Goal: Task Accomplishment & Management: Manage account settings

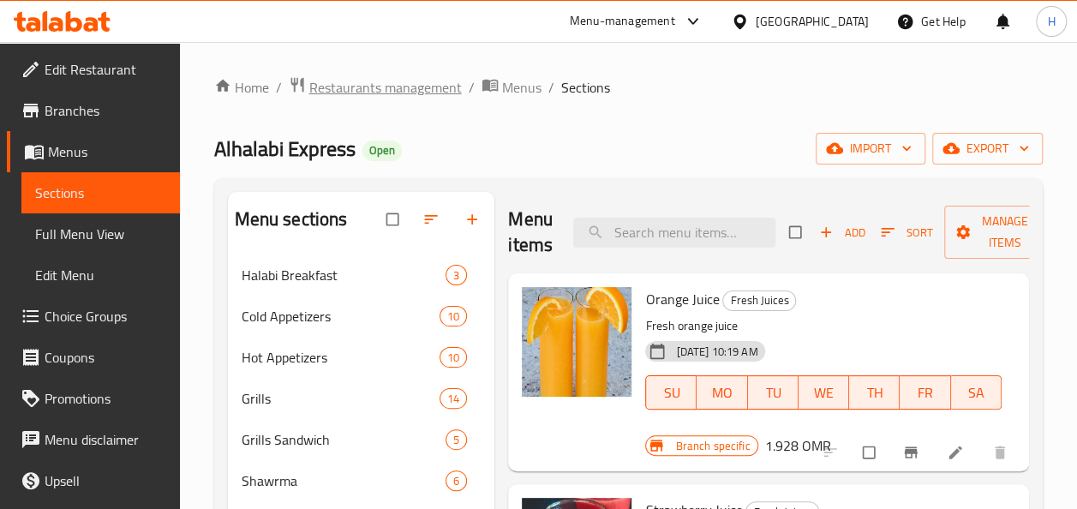
click at [364, 87] on span "Restaurants management" at bounding box center [385, 87] width 153 height 21
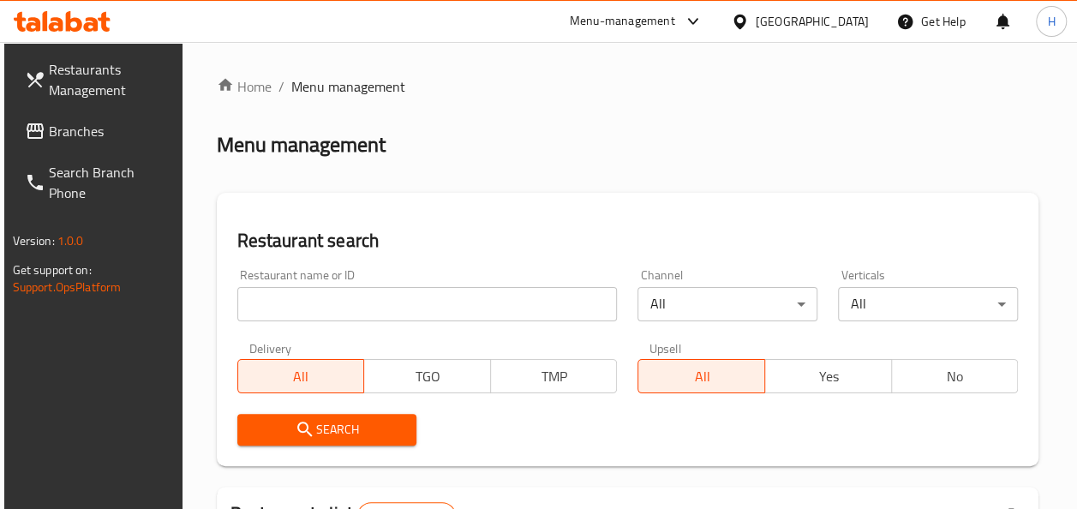
click at [320, 296] on input "search" at bounding box center [427, 304] width 380 height 34
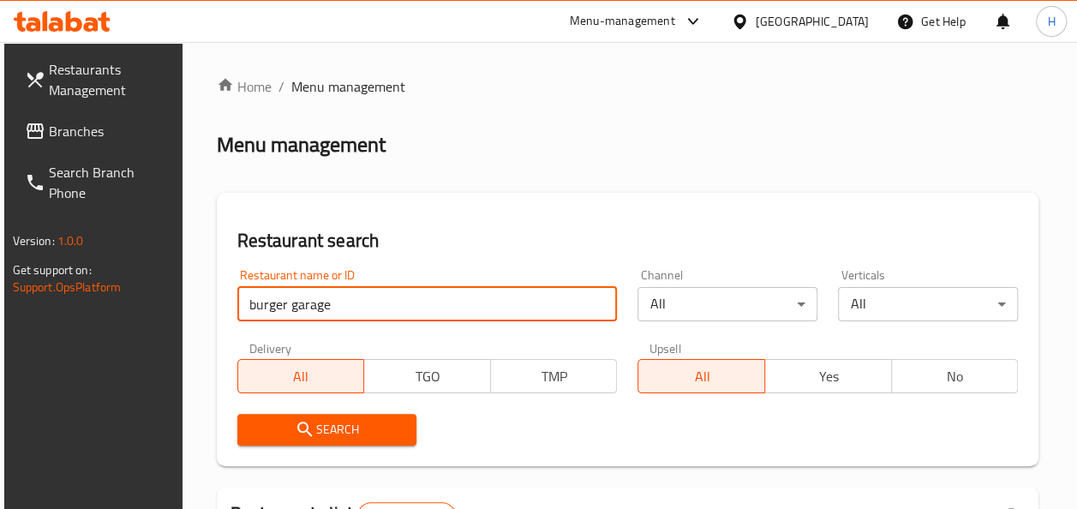
type input "burger garage"
click button "Search" at bounding box center [327, 430] width 180 height 32
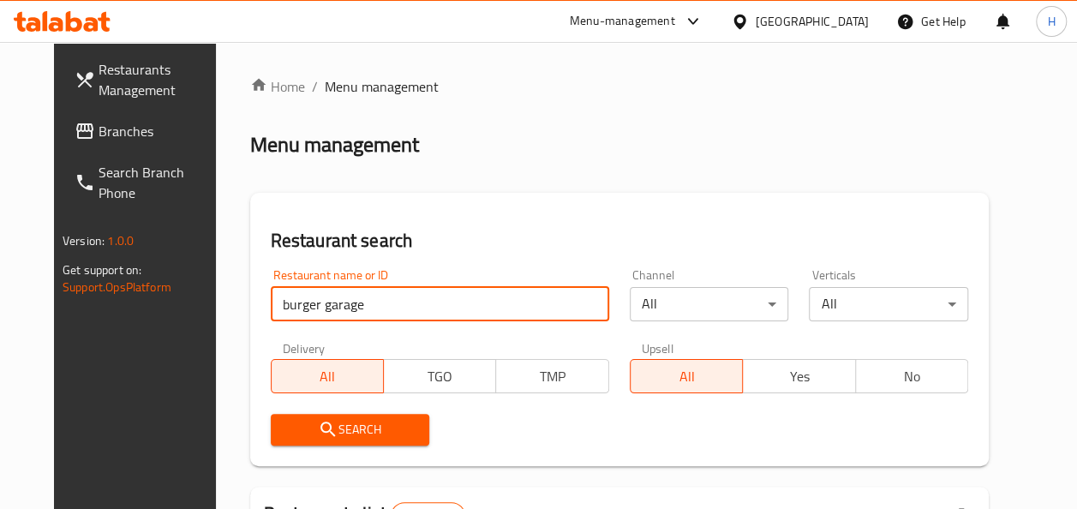
scroll to position [254, 0]
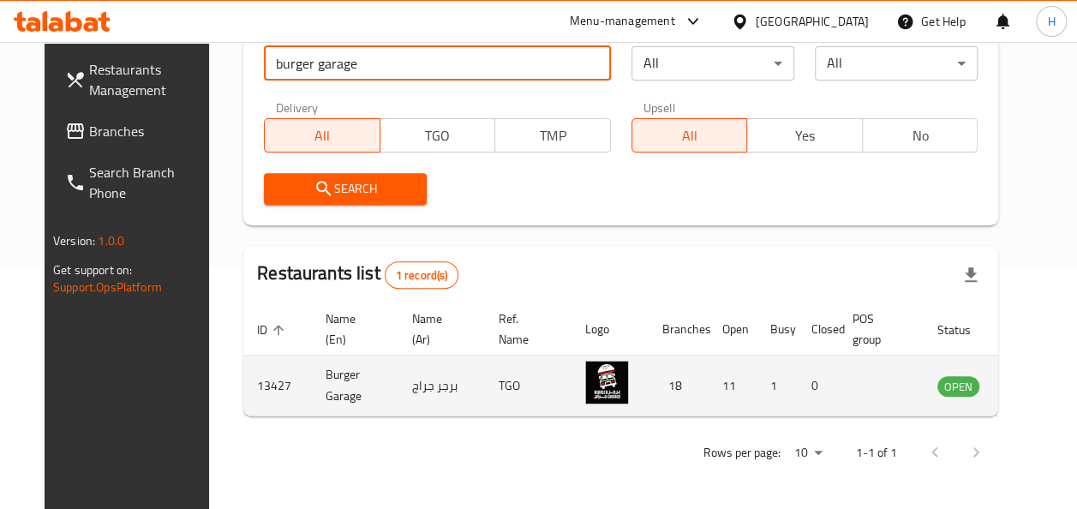
click at [1028, 380] on icon "enhanced table" at bounding box center [1037, 387] width 19 height 15
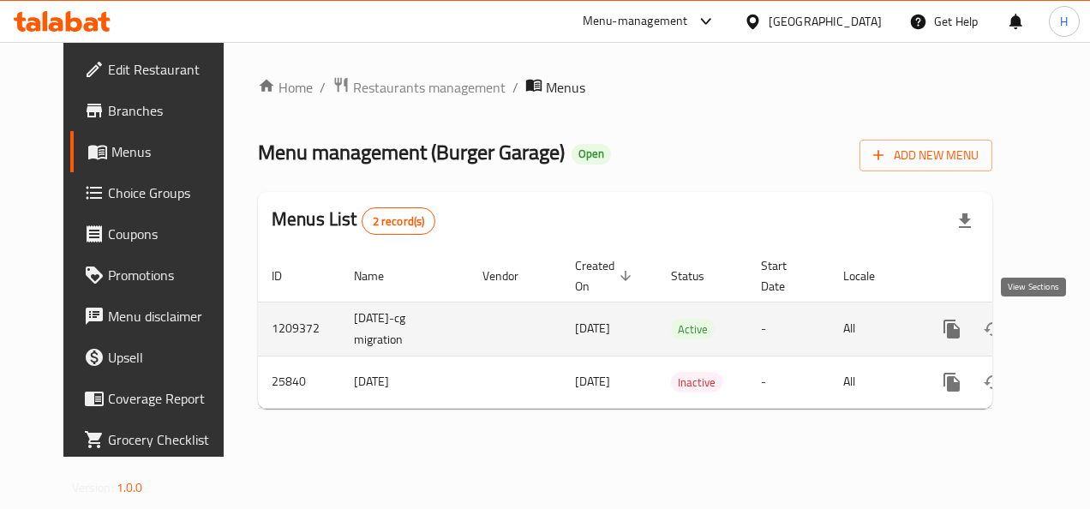
click at [1065, 337] on icon "enhanced table" at bounding box center [1075, 329] width 21 height 21
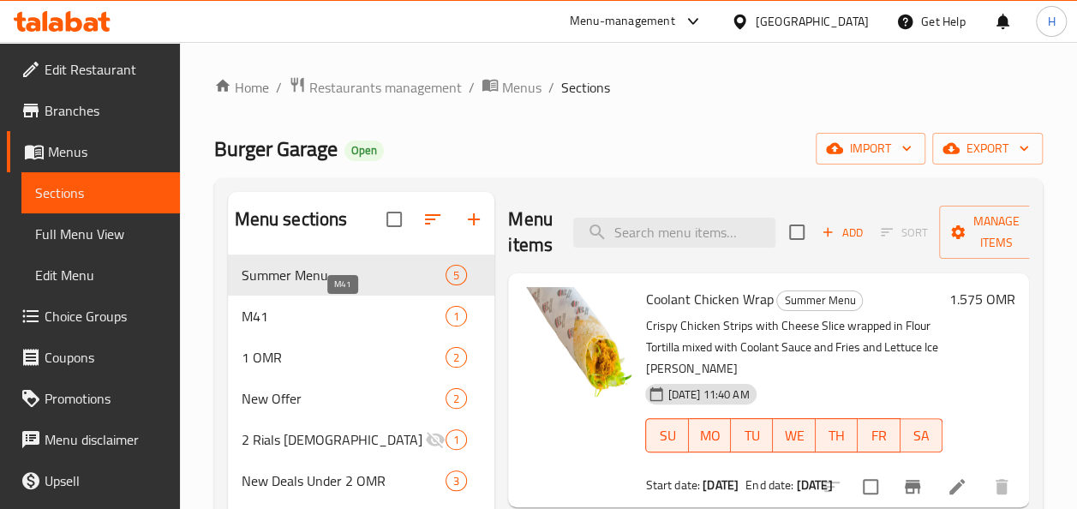
click at [283, 321] on span "M41" at bounding box center [344, 316] width 205 height 21
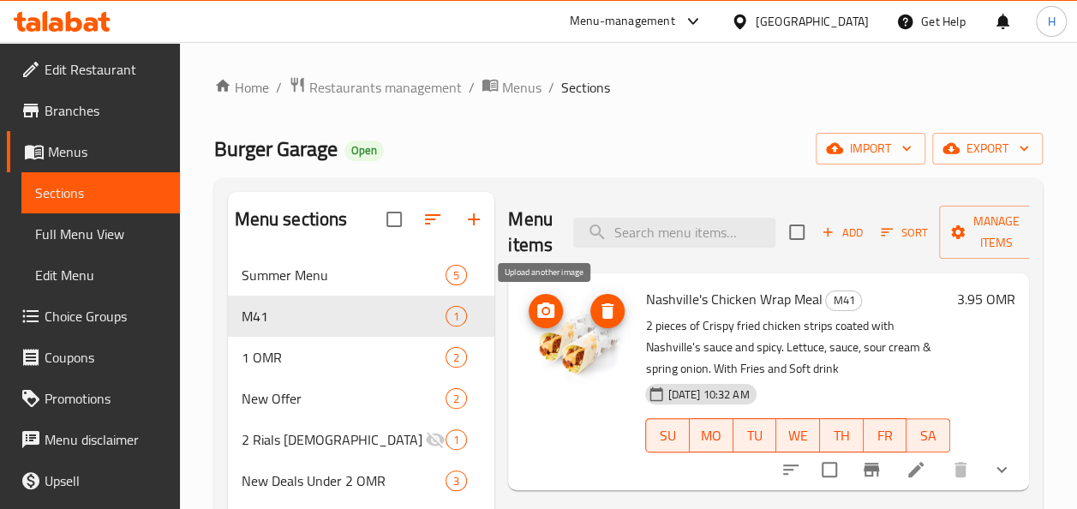
click at [550, 317] on icon "upload picture" at bounding box center [545, 309] width 17 height 15
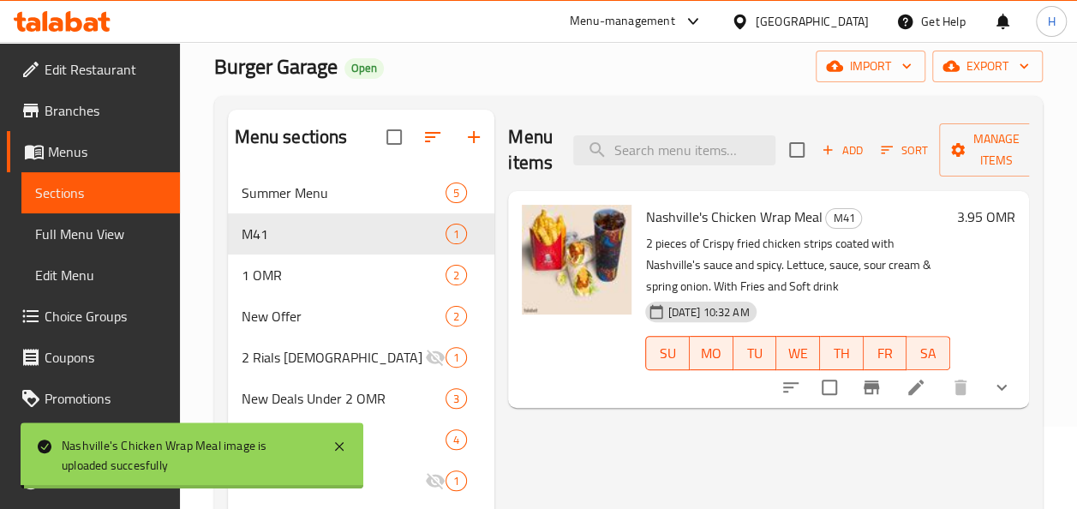
scroll to position [83, 0]
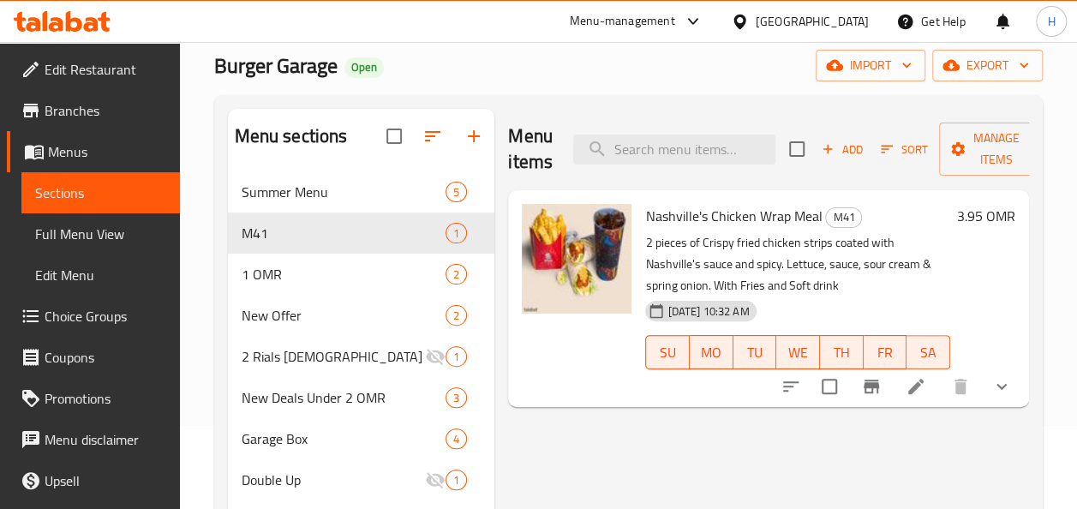
click at [675, 25] on div "Menu-management" at bounding box center [622, 21] width 105 height 21
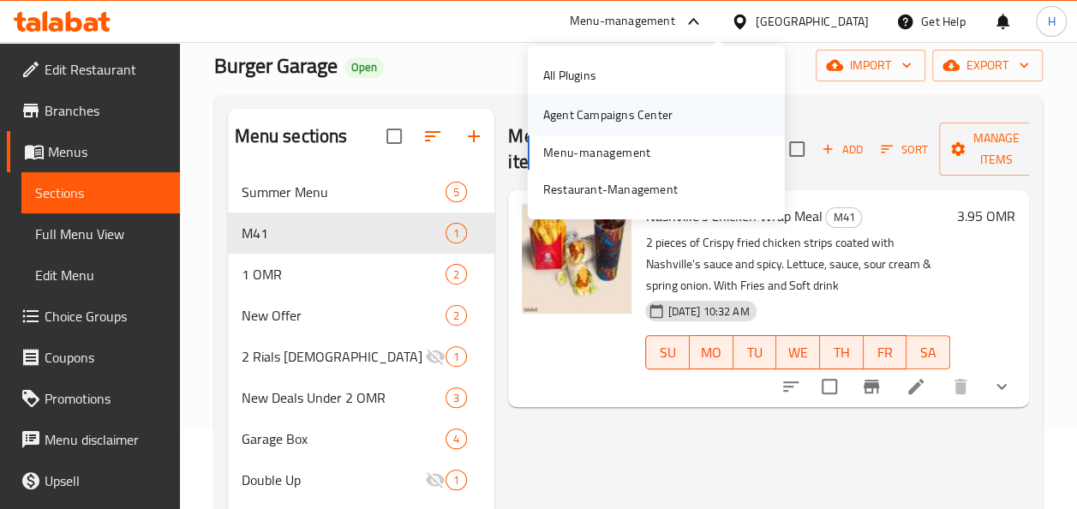
click at [644, 114] on div "Agent Campaigns Center" at bounding box center [607, 114] width 129 height 19
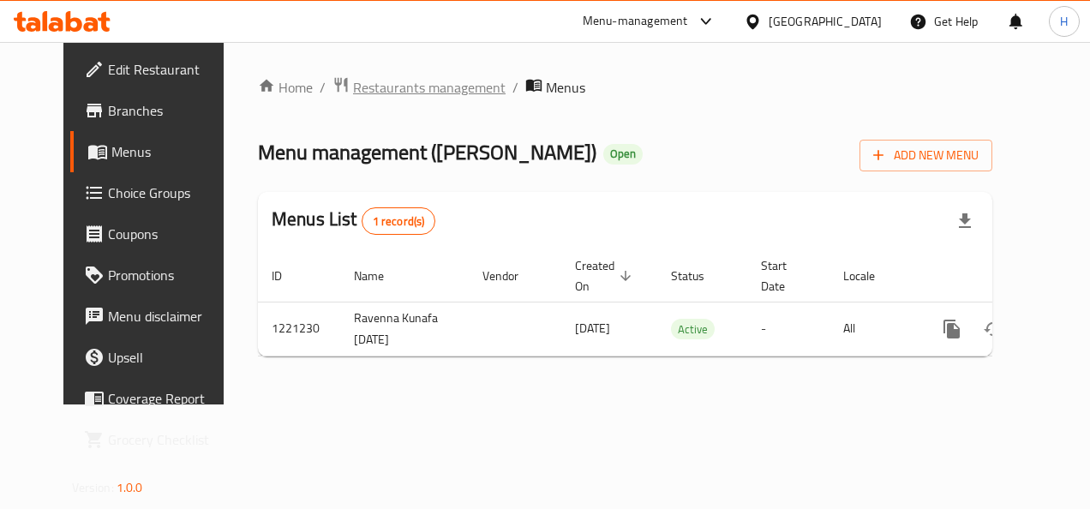
click at [379, 81] on span "Restaurants management" at bounding box center [429, 87] width 153 height 21
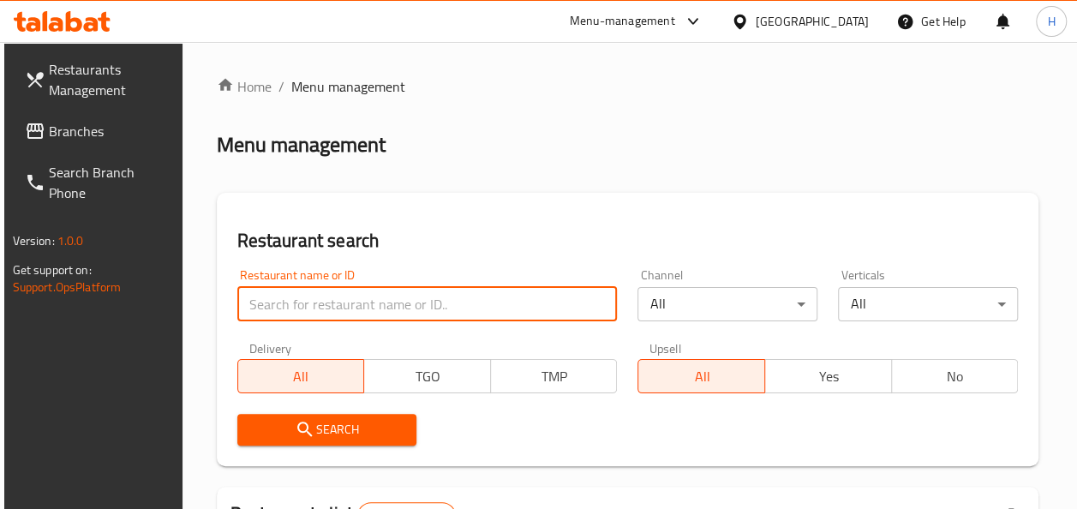
click at [423, 303] on input "search" at bounding box center [427, 304] width 380 height 34
type input "burger garage"
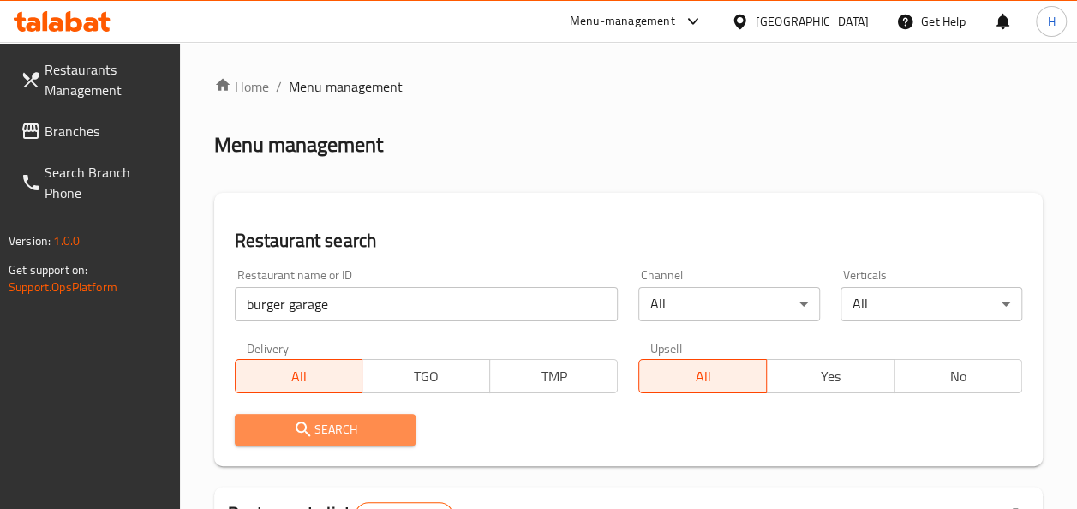
click at [343, 428] on span "Search" at bounding box center [326, 429] width 154 height 21
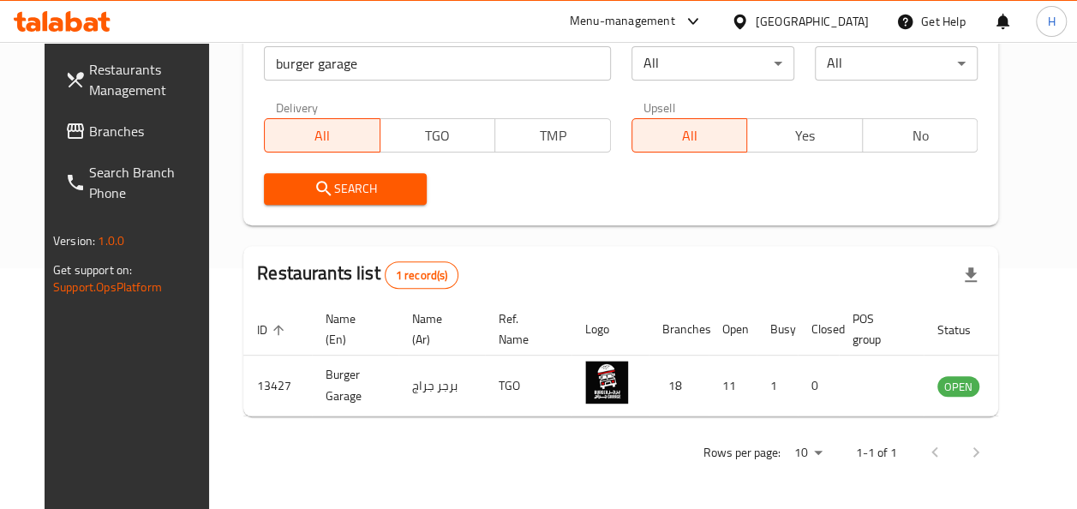
scroll to position [204, 0]
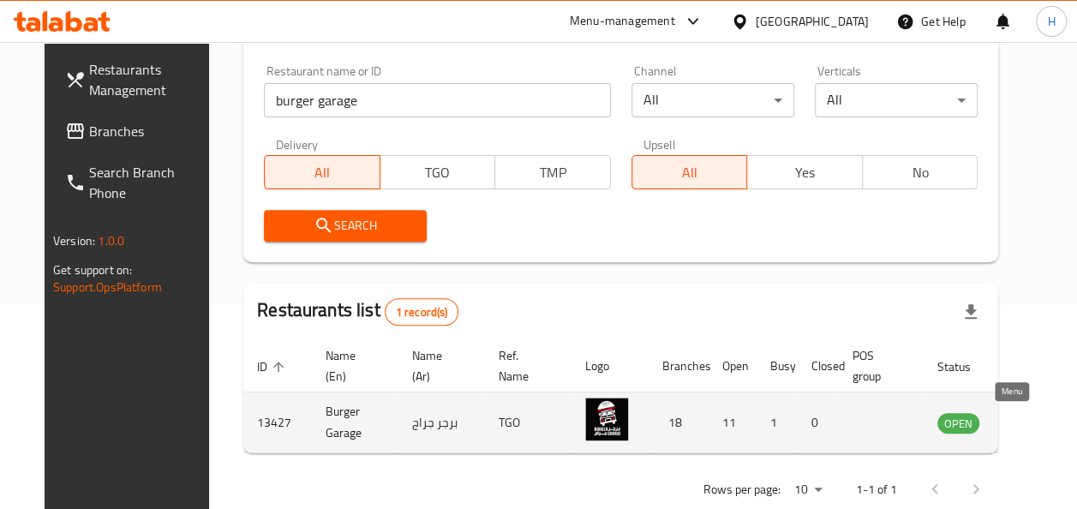
click at [1028, 422] on icon "enhanced table" at bounding box center [1037, 423] width 19 height 15
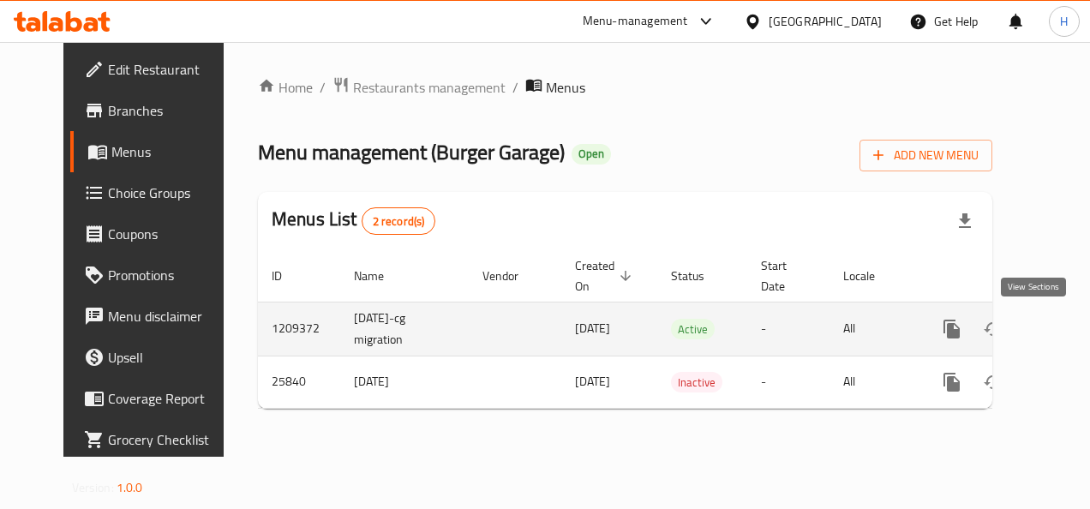
click at [1065, 334] on icon "enhanced table" at bounding box center [1075, 329] width 21 height 21
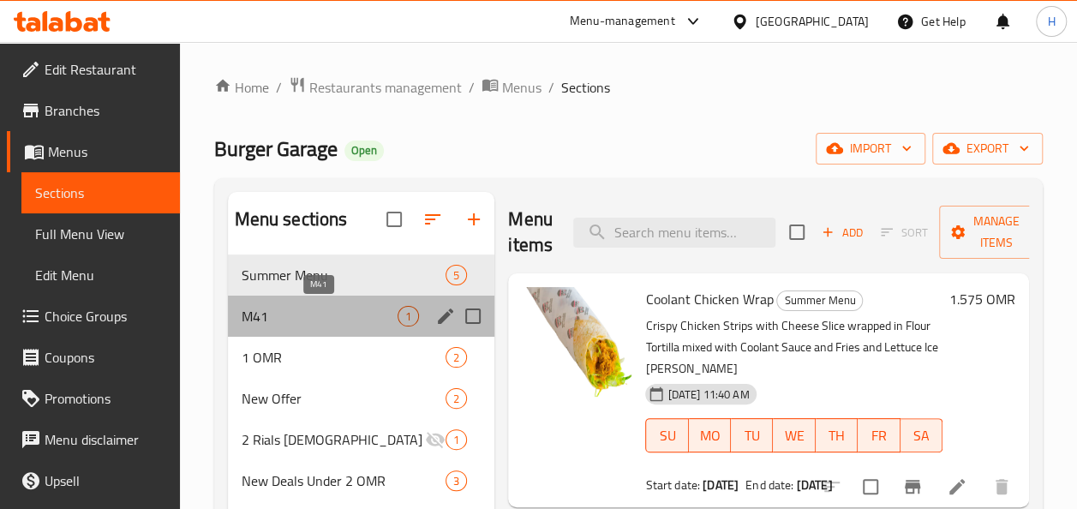
click at [300, 324] on span "M41" at bounding box center [320, 316] width 157 height 21
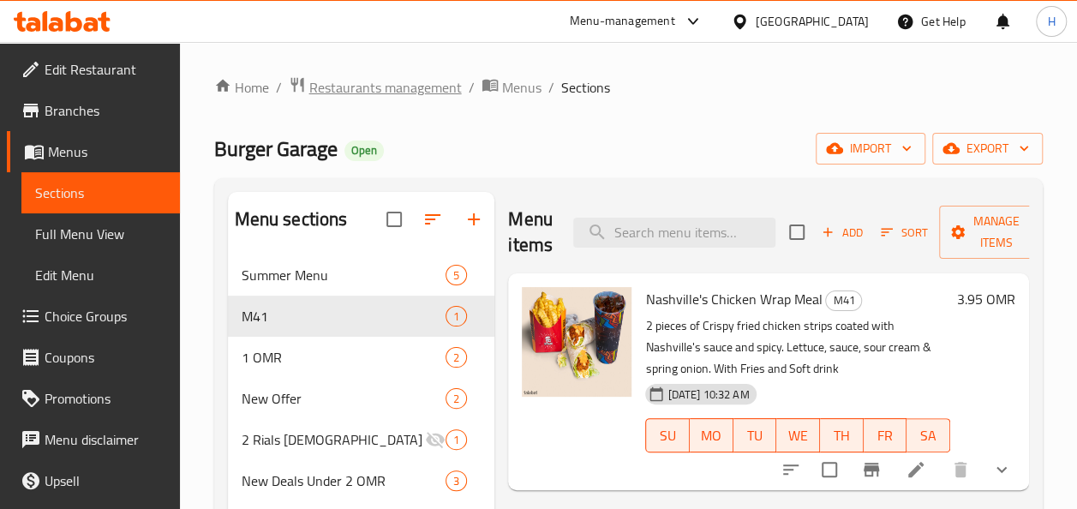
click at [409, 79] on span "Restaurants management" at bounding box center [385, 87] width 153 height 21
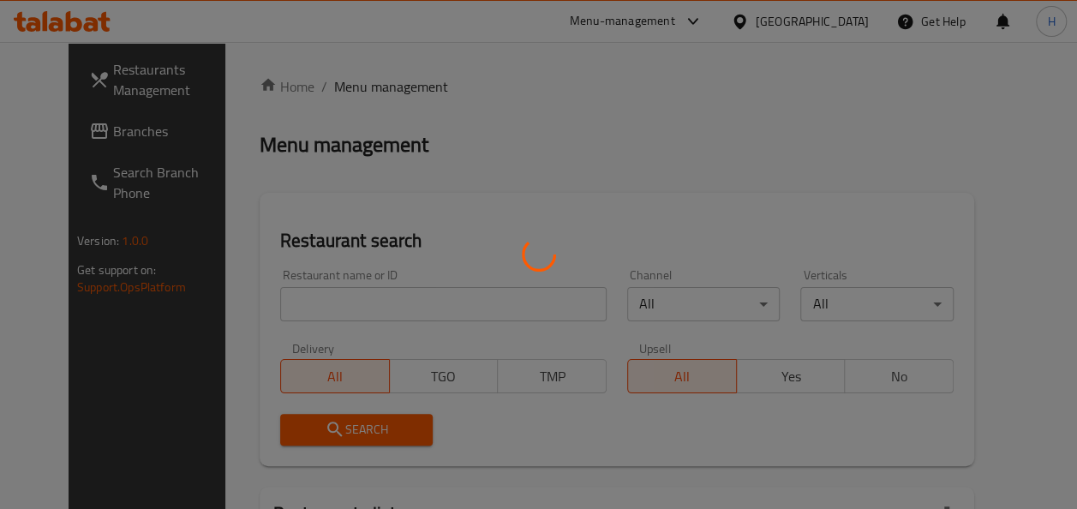
click at [368, 320] on div at bounding box center [538, 254] width 1077 height 509
click at [374, 314] on div at bounding box center [538, 254] width 1077 height 509
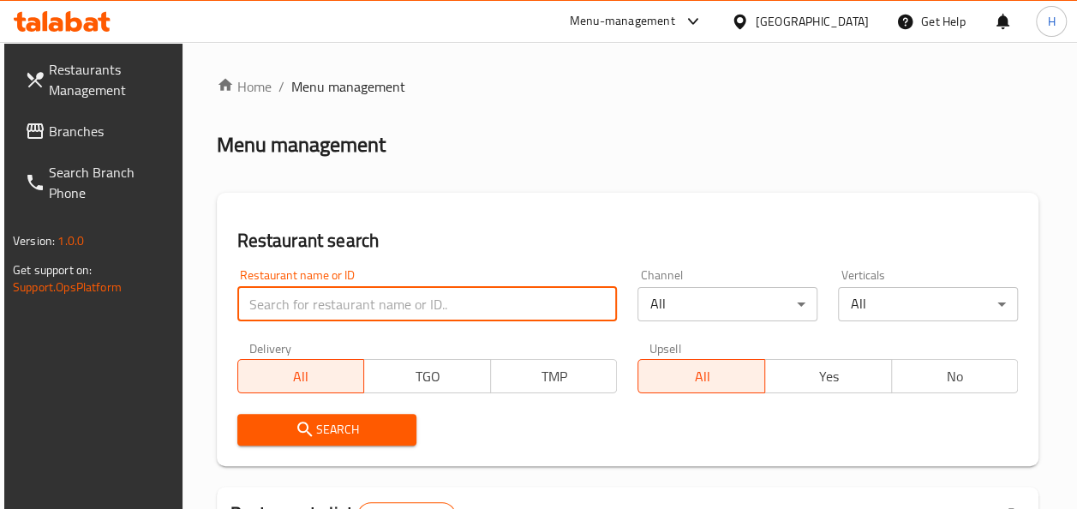
click at [374, 314] on input "search" at bounding box center [427, 304] width 380 height 34
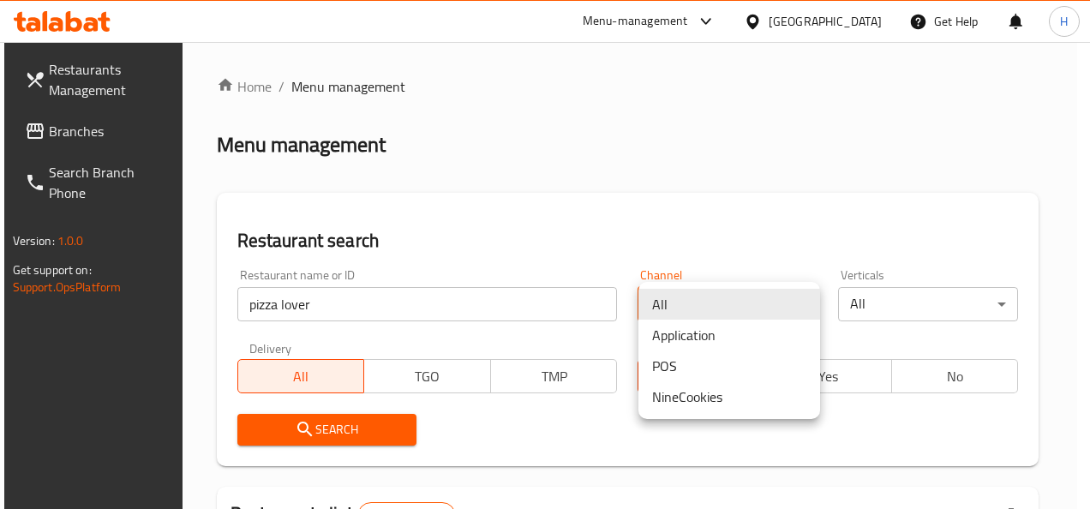
click at [322, 436] on div at bounding box center [545, 254] width 1090 height 509
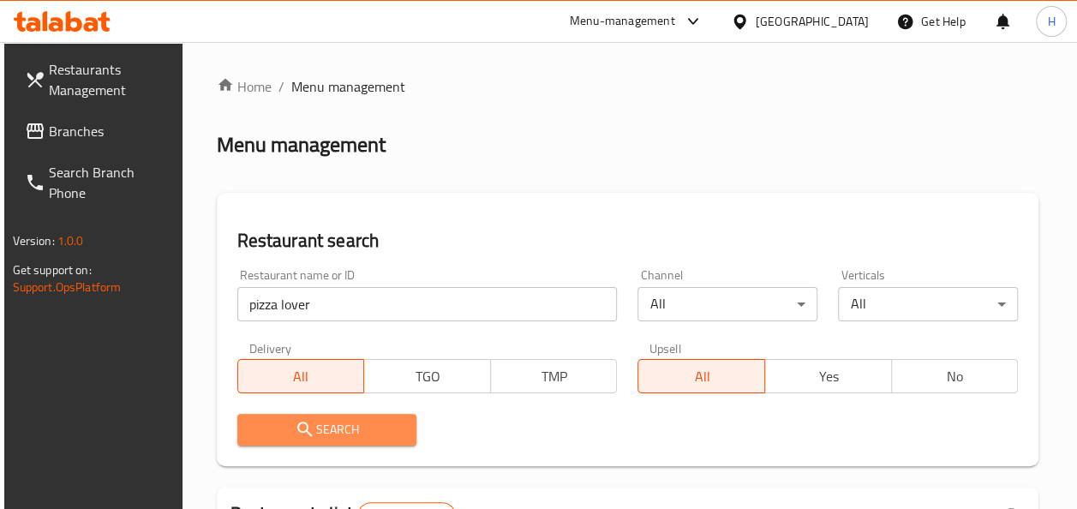
click at [322, 436] on span "Search" at bounding box center [327, 429] width 153 height 21
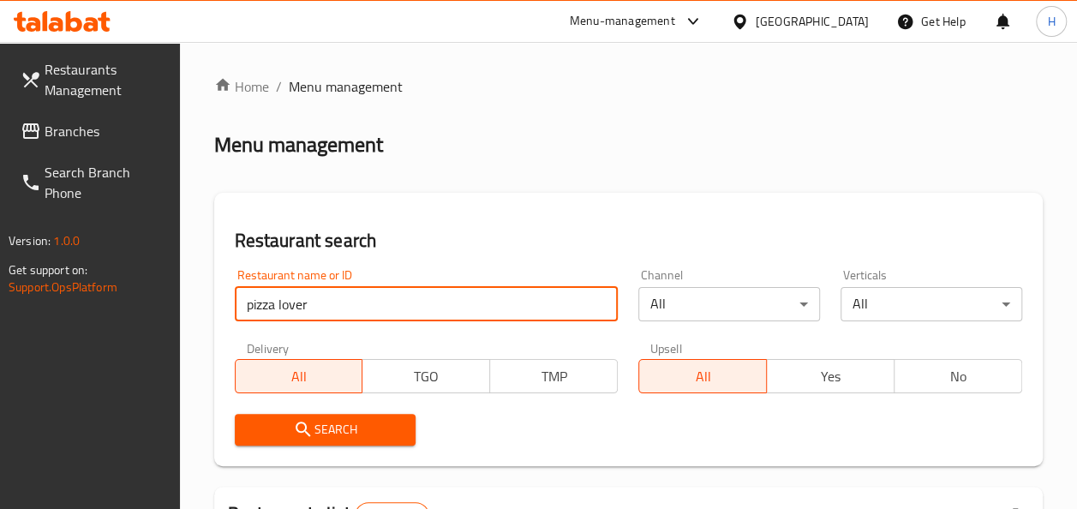
click at [473, 302] on input "pizza lover" at bounding box center [427, 304] width 384 height 34
paste input "653526"
type input "653526"
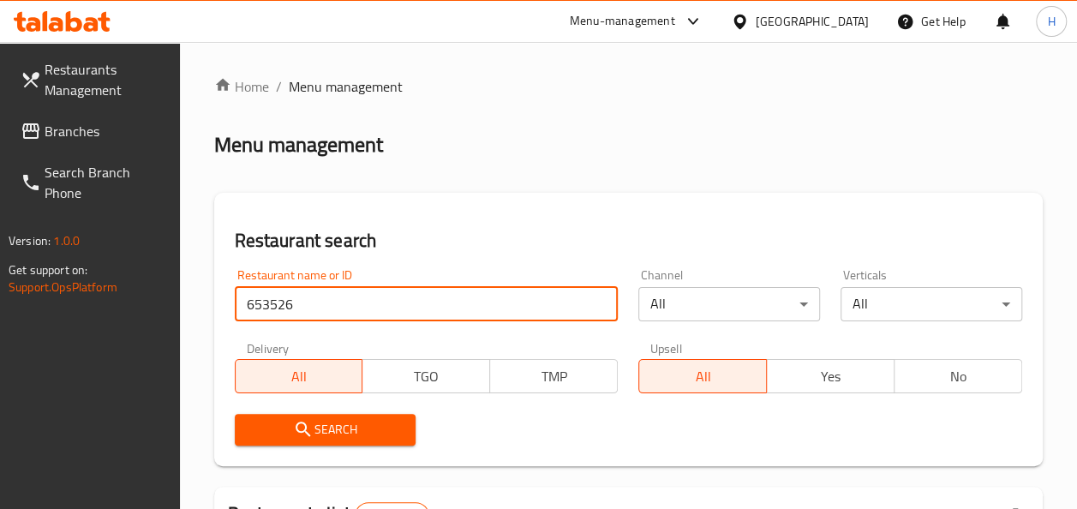
click button "Search" at bounding box center [326, 430] width 182 height 32
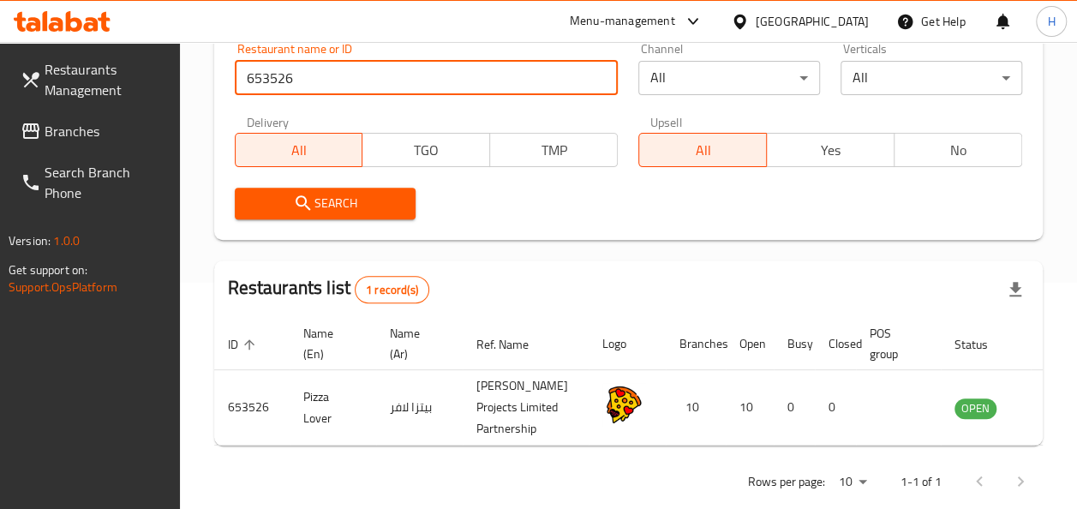
scroll to position [228, 0]
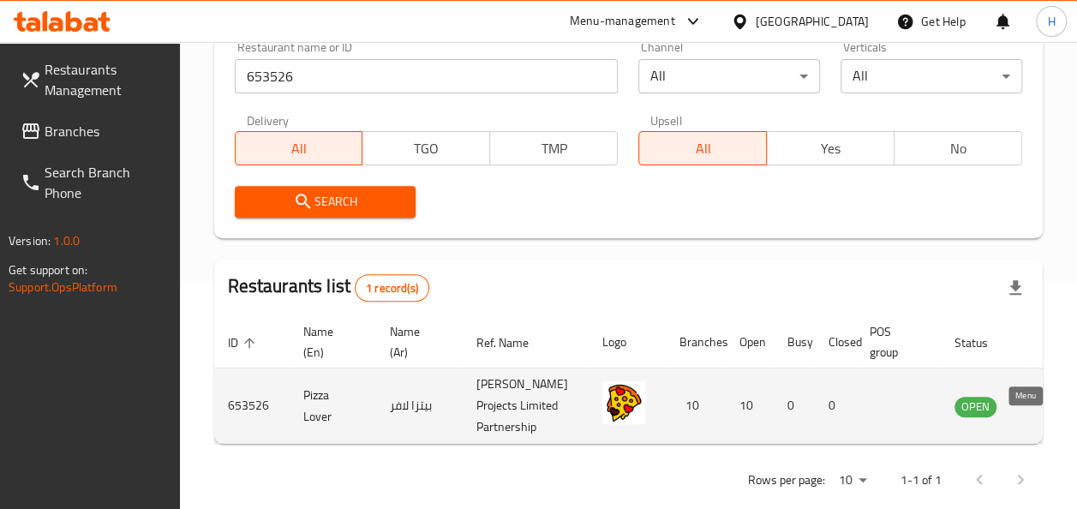
click at [1045, 416] on icon "enhanced table" at bounding box center [1055, 406] width 21 height 21
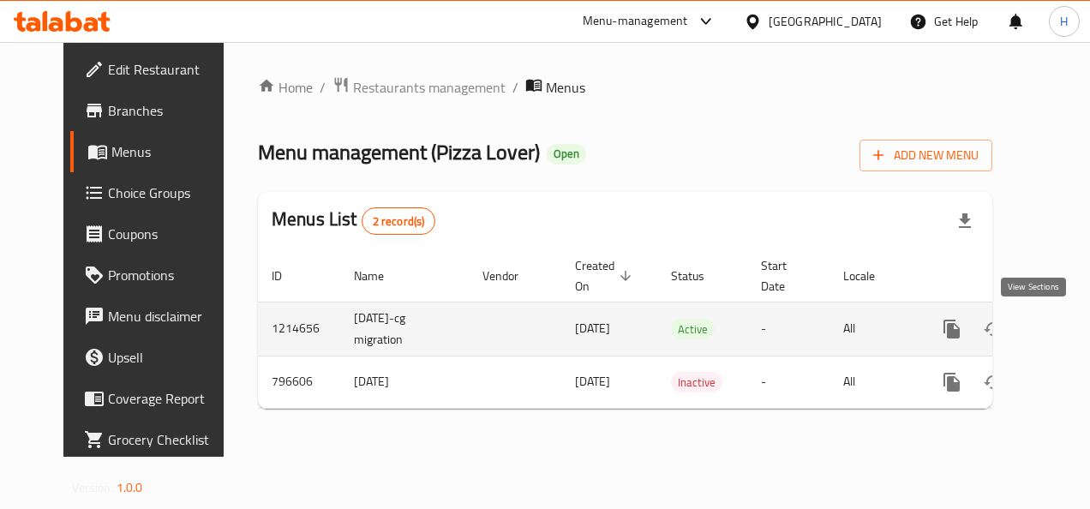
click at [1068, 321] on icon "enhanced table" at bounding box center [1075, 328] width 15 height 15
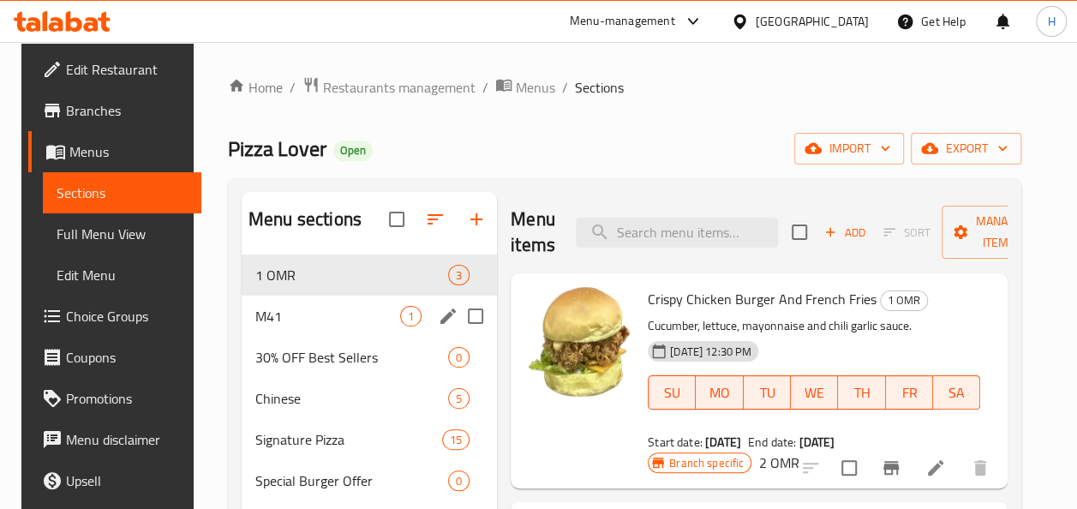
click at [319, 330] on div "M41 1" at bounding box center [369, 316] width 255 height 41
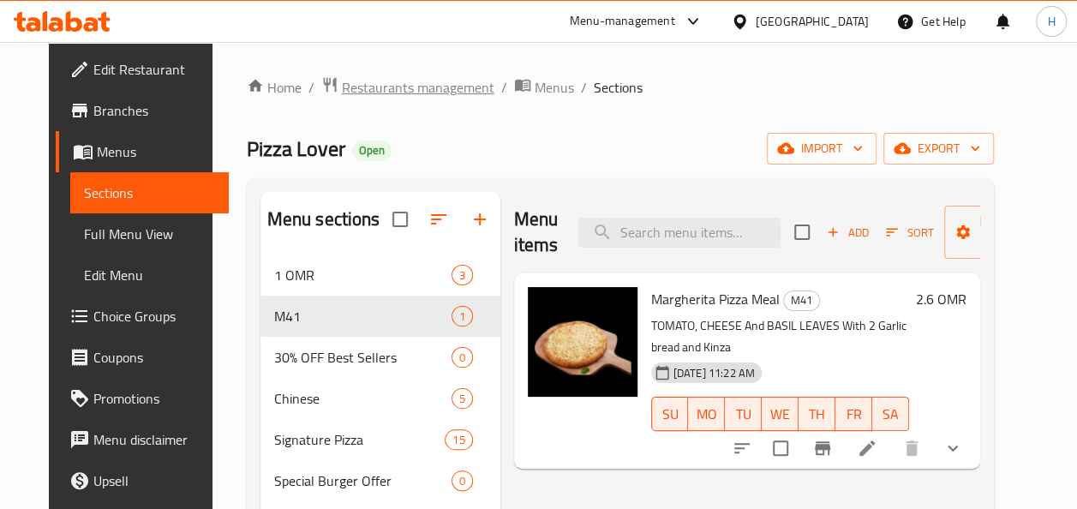
click at [420, 81] on span "Restaurants management" at bounding box center [418, 87] width 153 height 21
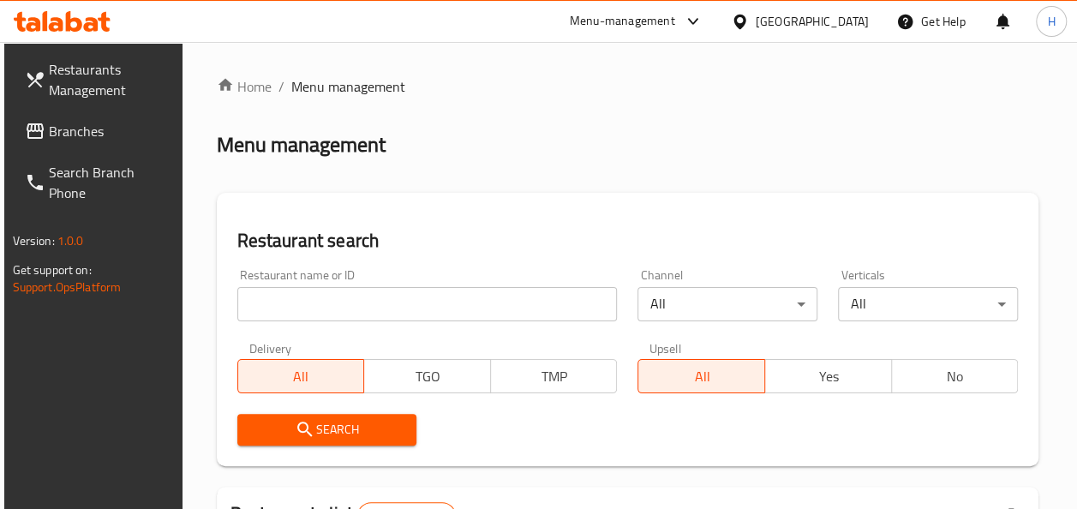
click at [452, 301] on input "search" at bounding box center [427, 304] width 380 height 34
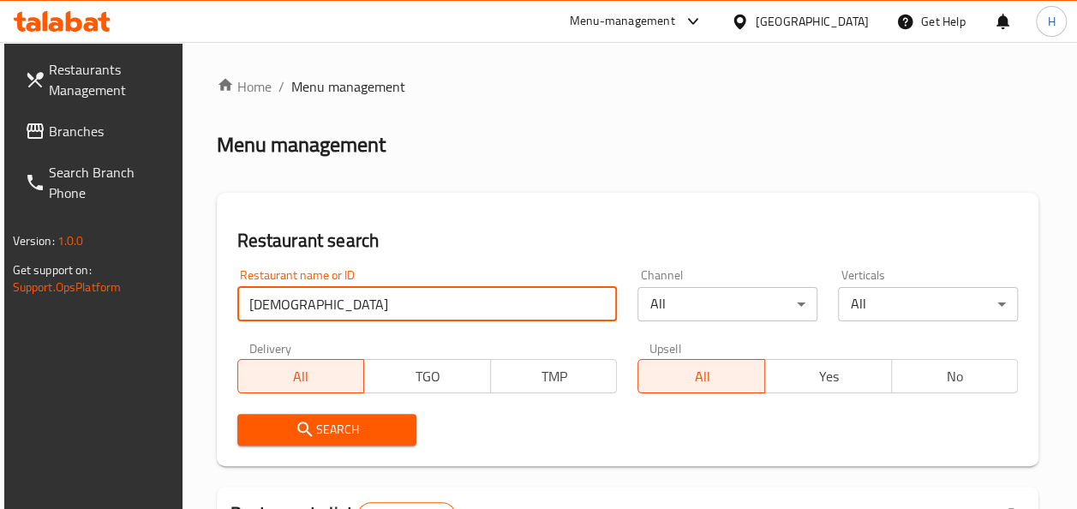
type input "lebanese village"
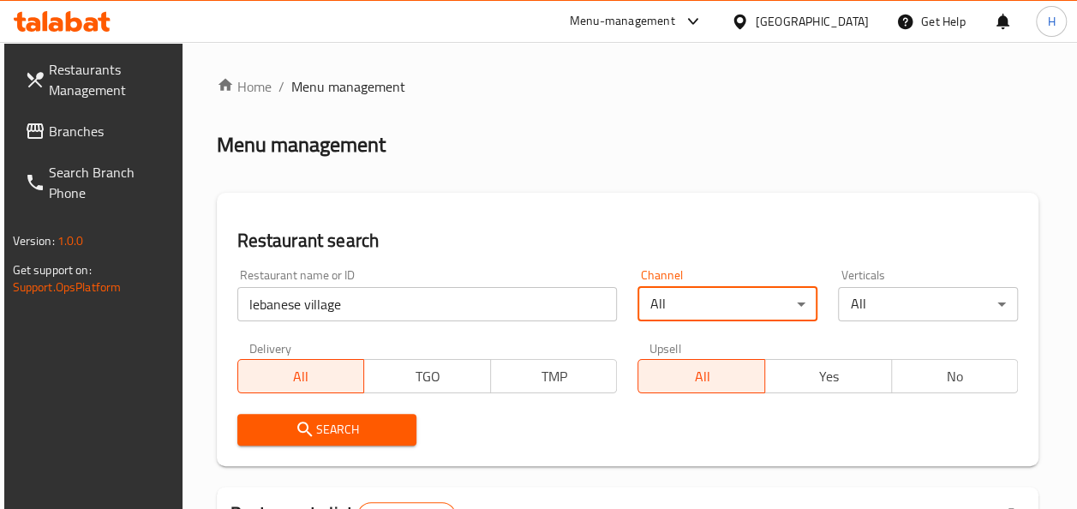
click at [379, 451] on div "Search" at bounding box center [327, 430] width 201 height 52
click at [386, 434] on span "Search" at bounding box center [327, 429] width 153 height 21
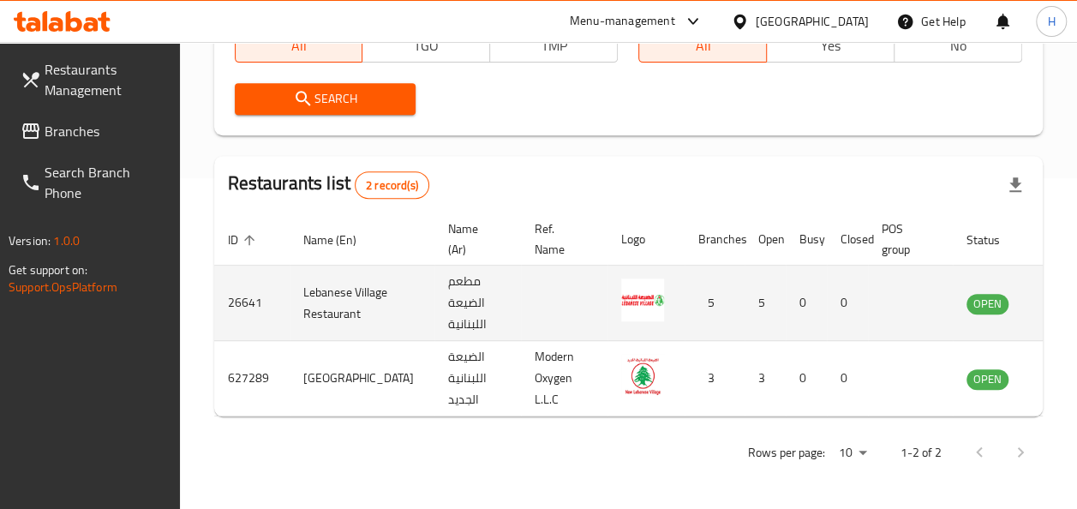
scroll to position [0, 3]
click at [1053, 311] on link "enhanced table" at bounding box center [1069, 303] width 32 height 21
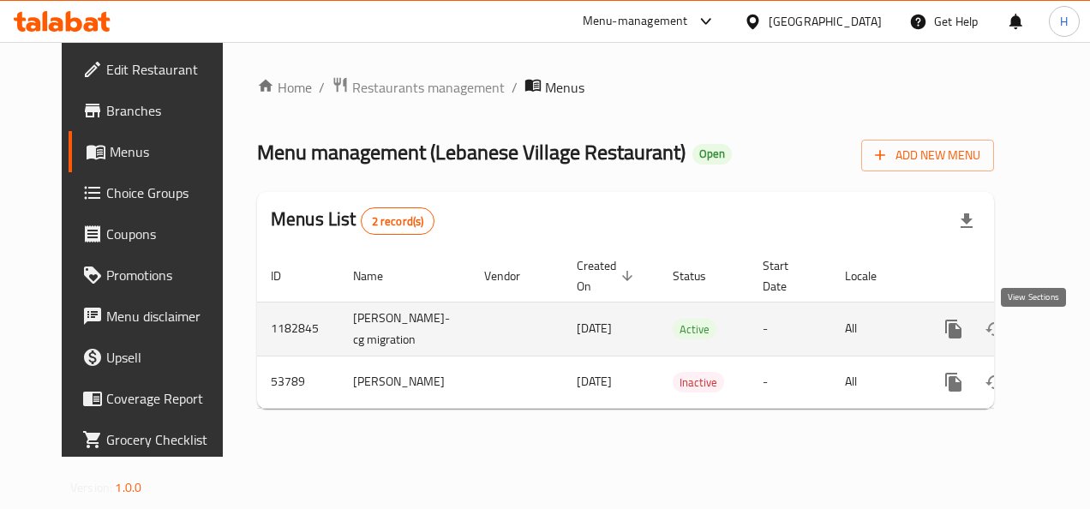
click at [1069, 337] on icon "enhanced table" at bounding box center [1076, 328] width 15 height 15
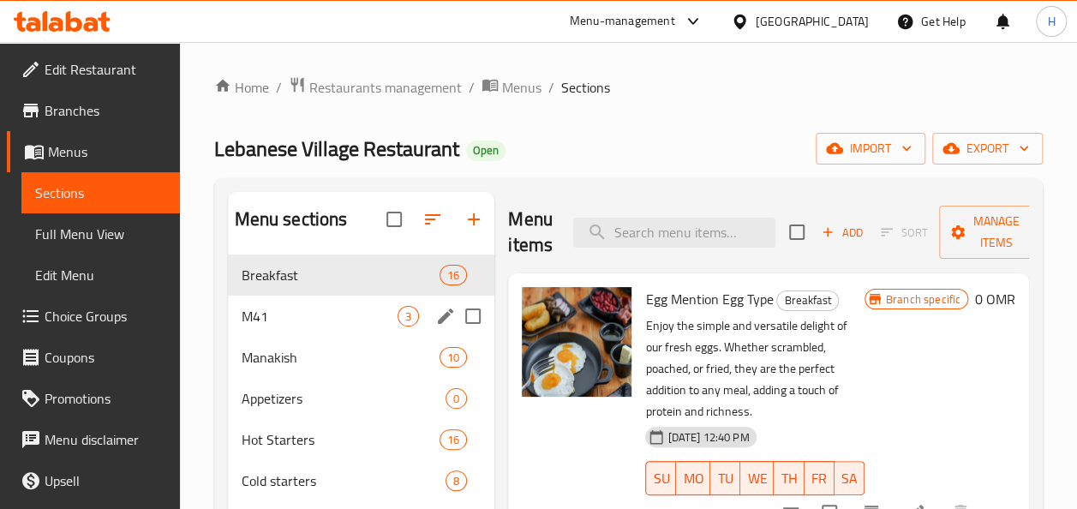
click at [255, 327] on div "M41 3" at bounding box center [361, 316] width 267 height 41
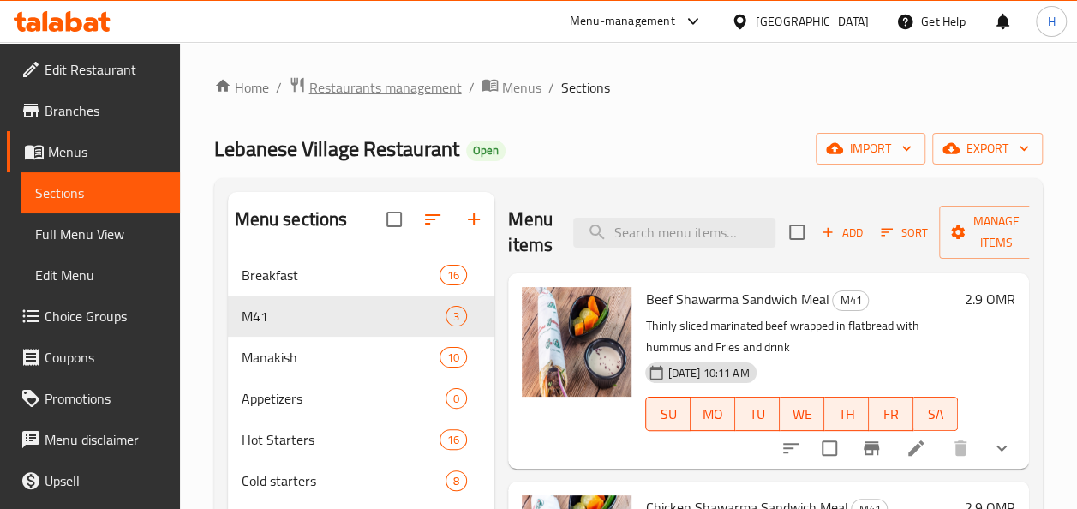
click at [372, 87] on span "Restaurants management" at bounding box center [385, 87] width 153 height 21
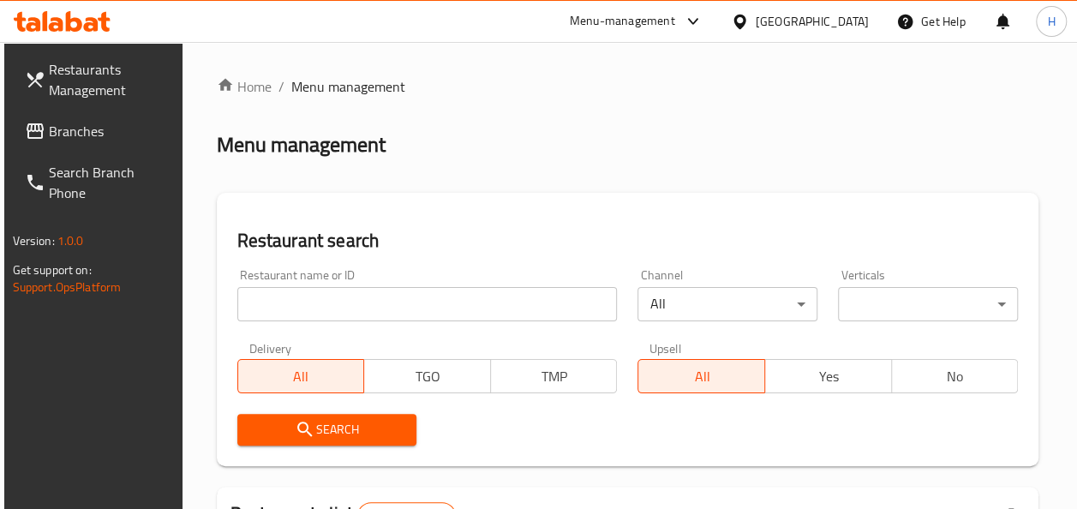
click at [446, 325] on div "Restaurant name or ID Restaurant name or ID" at bounding box center [427, 295] width 401 height 73
click at [444, 324] on div "Restaurant name or ID Restaurant name or ID" at bounding box center [427, 295] width 401 height 73
click at [442, 313] on input "search" at bounding box center [427, 304] width 380 height 34
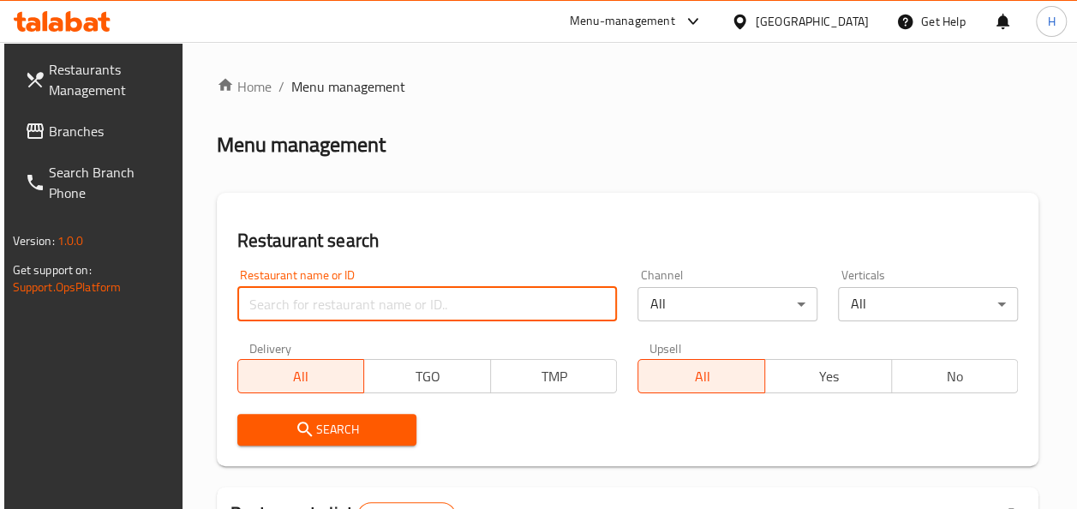
paste input "673723"
type input "673723"
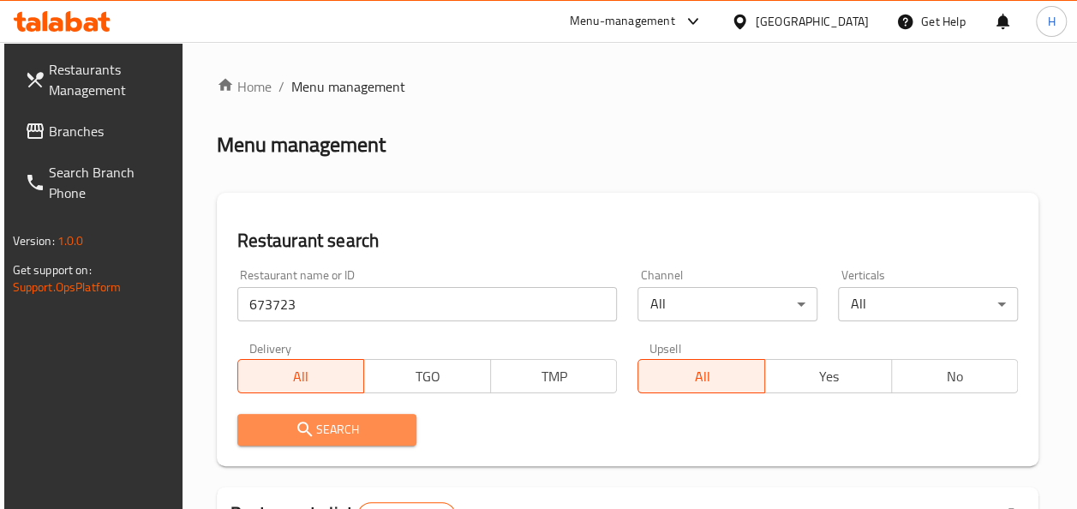
click at [347, 434] on span "Search" at bounding box center [327, 429] width 153 height 21
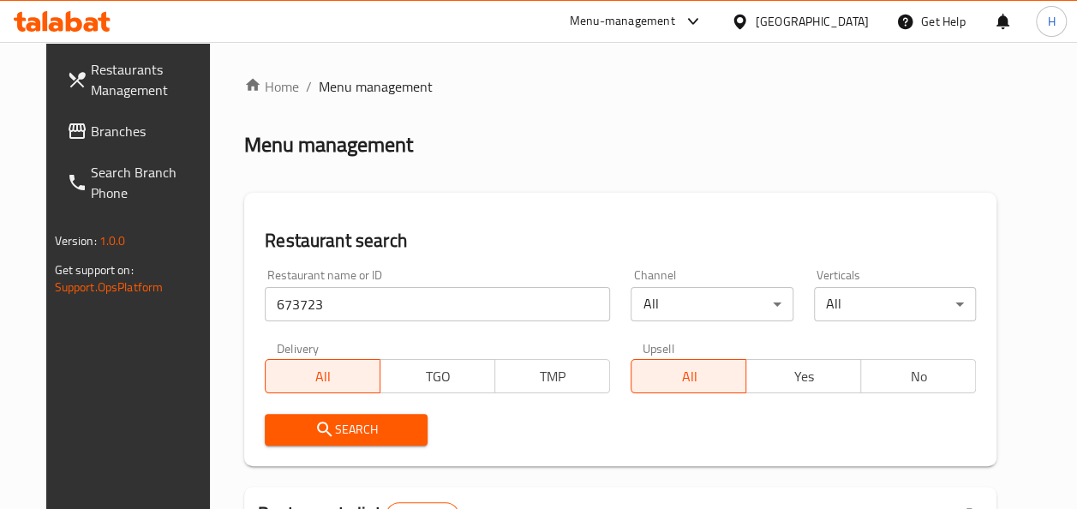
scroll to position [254, 0]
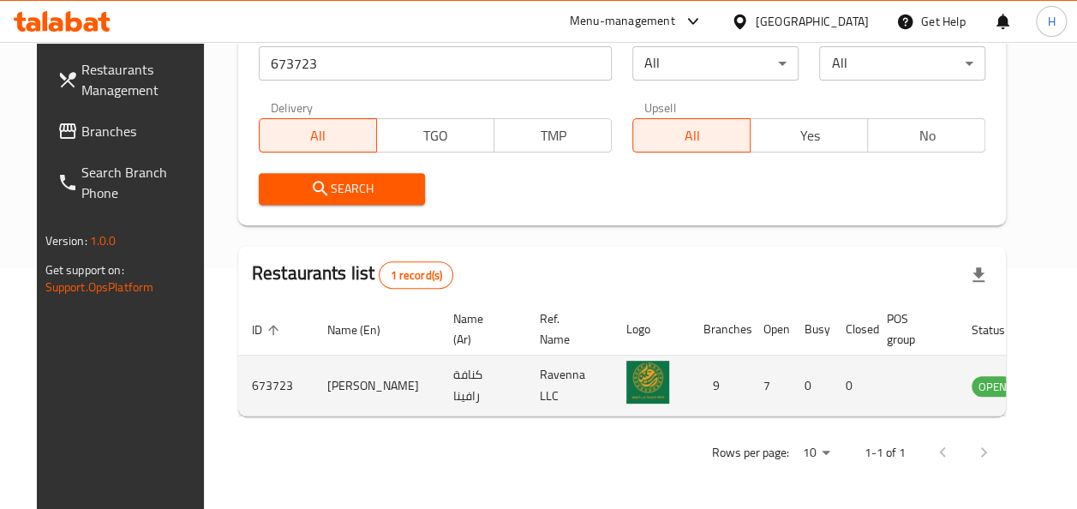
click at [1063, 380] on icon "enhanced table" at bounding box center [1072, 387] width 19 height 15
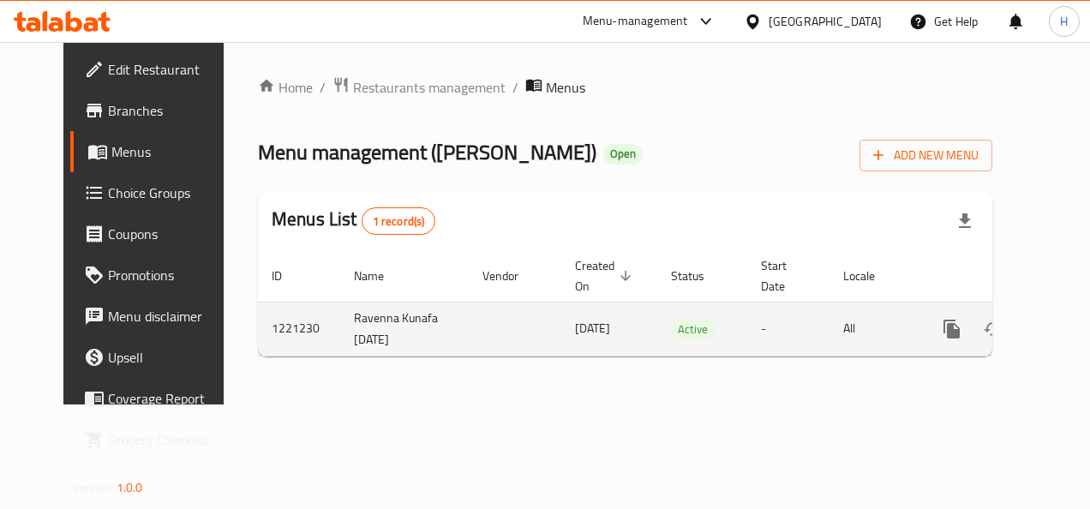
click at [1065, 333] on icon "enhanced table" at bounding box center [1075, 329] width 21 height 21
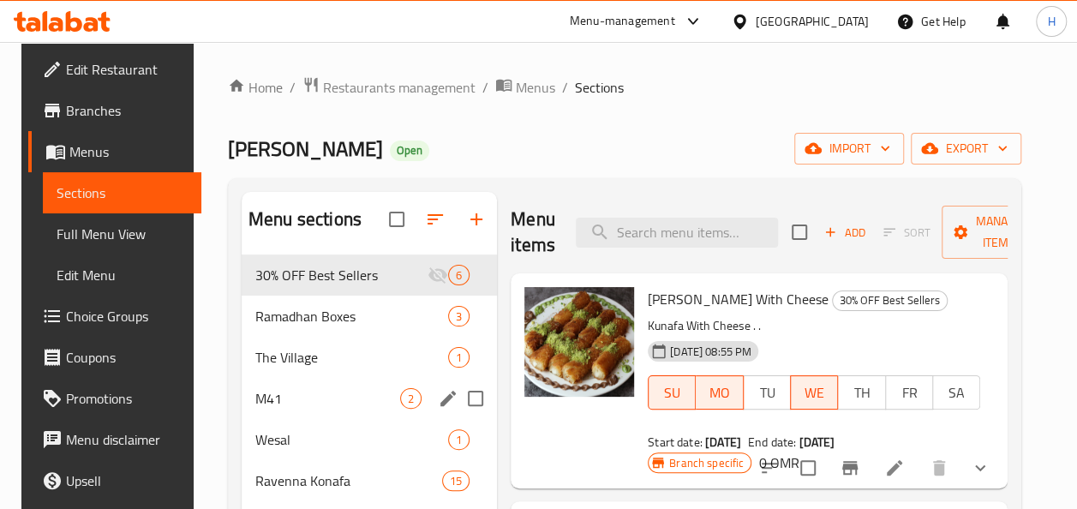
click at [278, 379] on div "M41 2" at bounding box center [369, 398] width 255 height 41
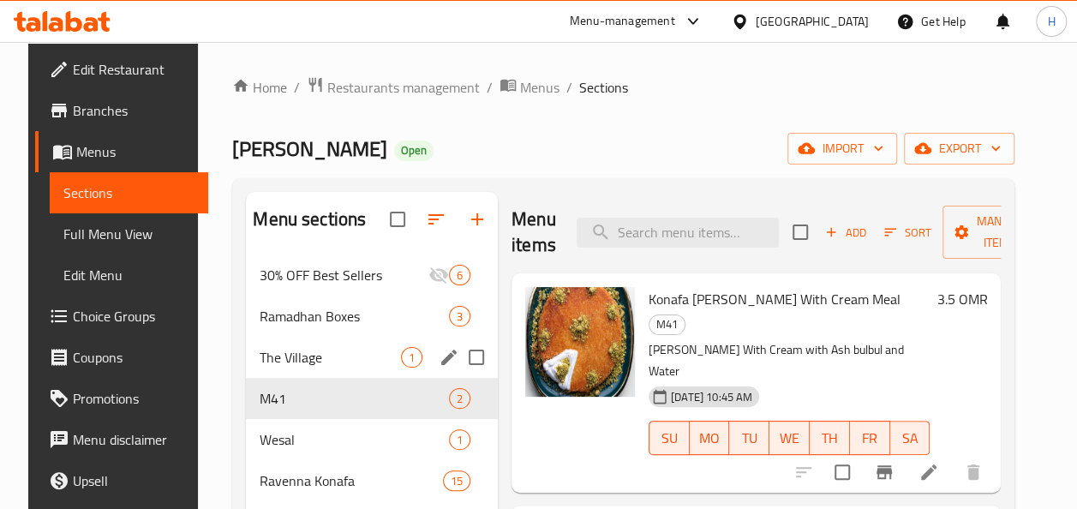
click at [326, 346] on div "The Village 1" at bounding box center [372, 357] width 252 height 41
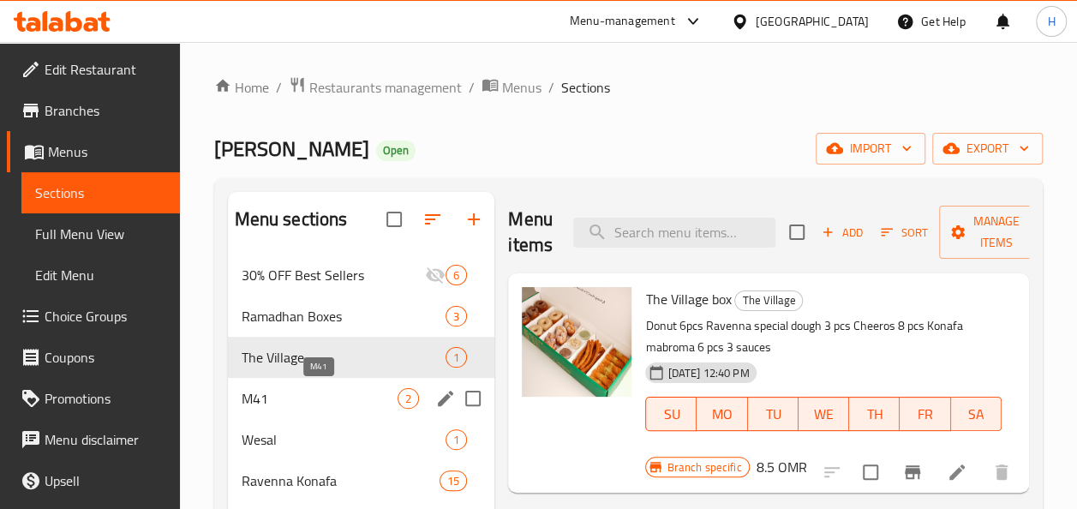
click at [302, 402] on span "M41" at bounding box center [320, 398] width 157 height 21
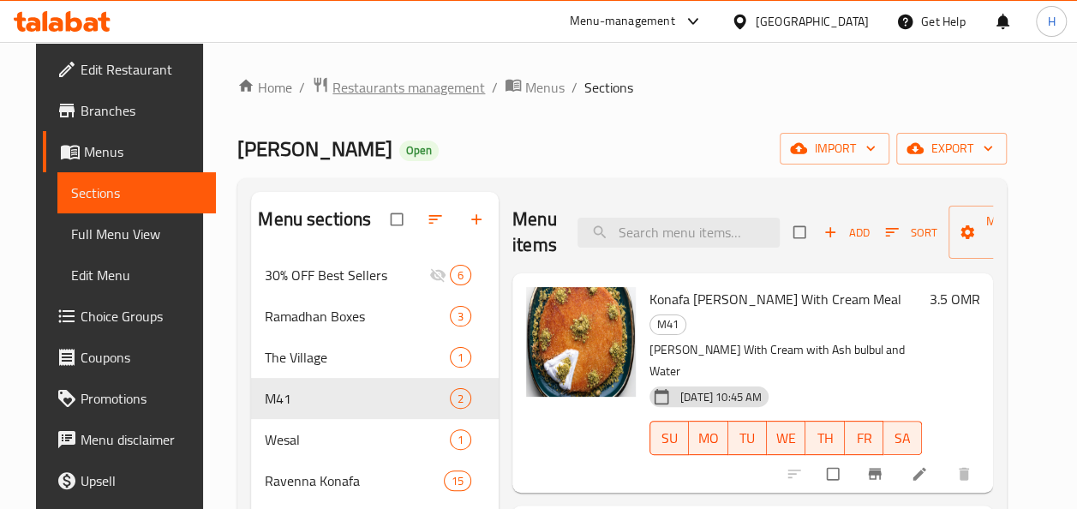
click at [369, 82] on span "Restaurants management" at bounding box center [408, 87] width 153 height 21
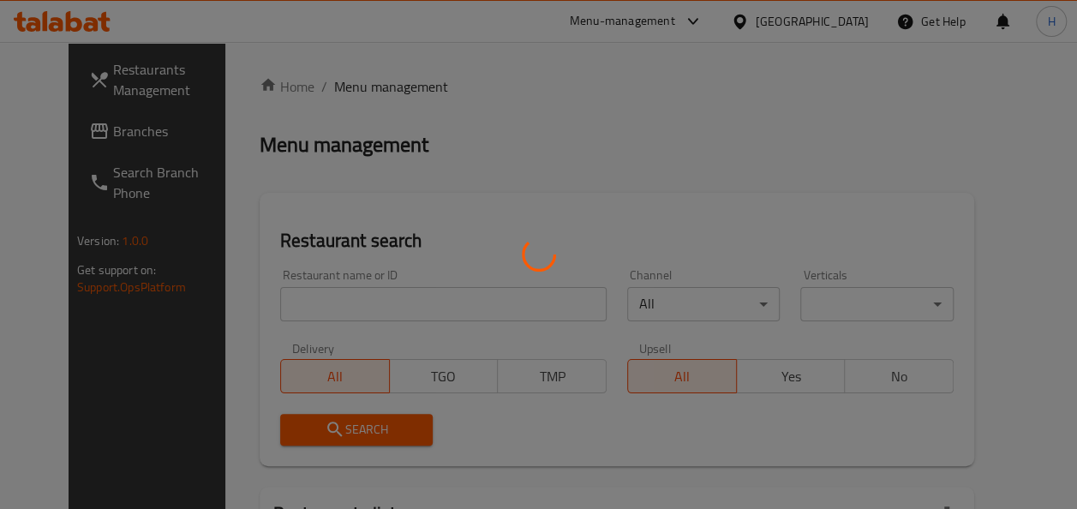
click at [497, 302] on div at bounding box center [538, 254] width 1077 height 509
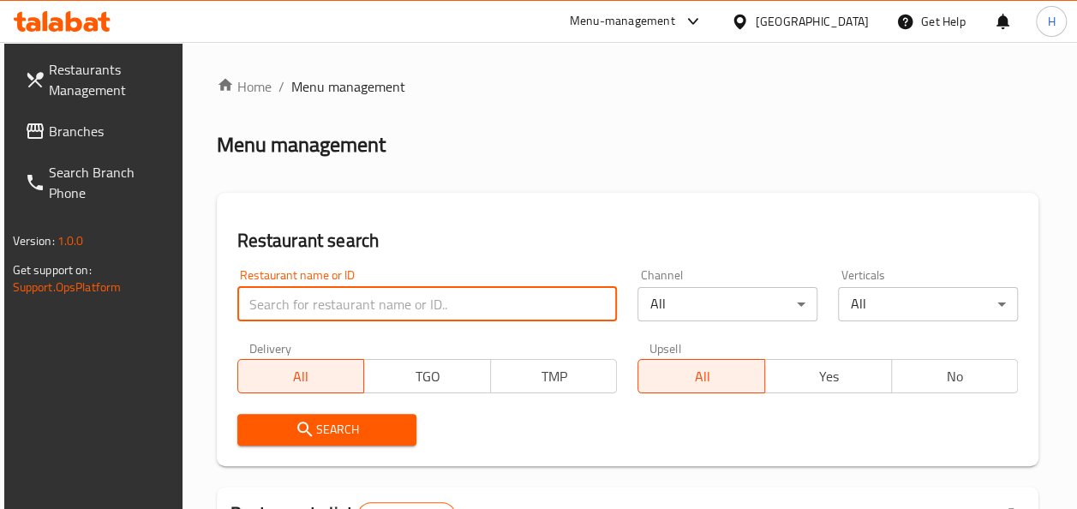
click at [434, 292] on input "search" at bounding box center [427, 304] width 380 height 34
paste input "673723"
type input "673723"
click button "Search" at bounding box center [327, 430] width 180 height 32
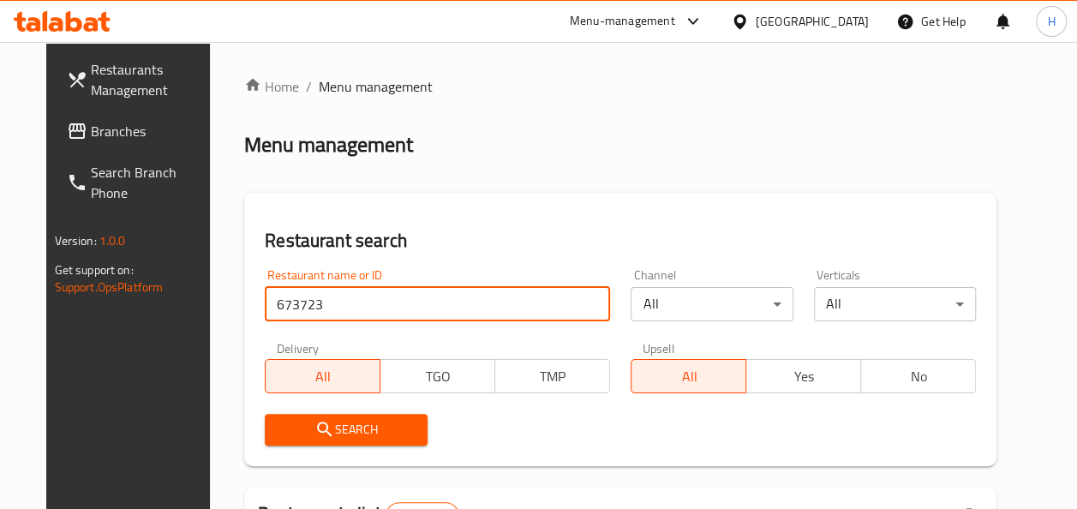
scroll to position [254, 0]
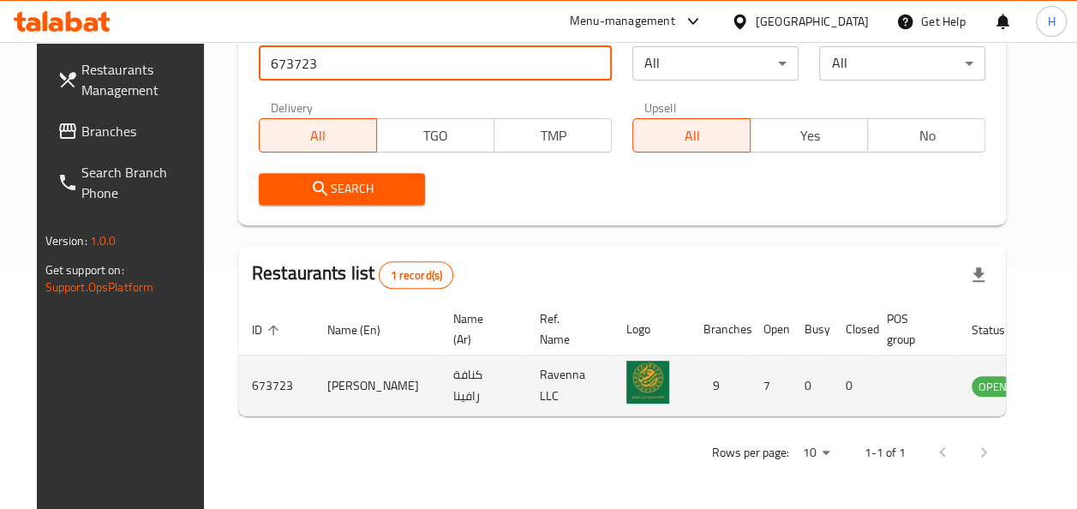
click at [1063, 380] on icon "enhanced table" at bounding box center [1072, 387] width 19 height 15
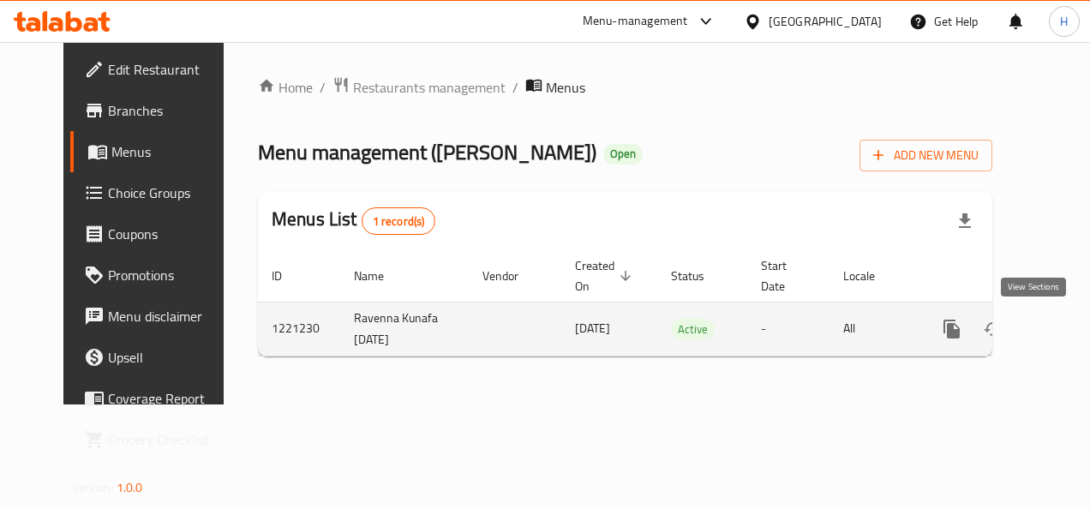
click at [1065, 326] on icon "enhanced table" at bounding box center [1075, 329] width 21 height 21
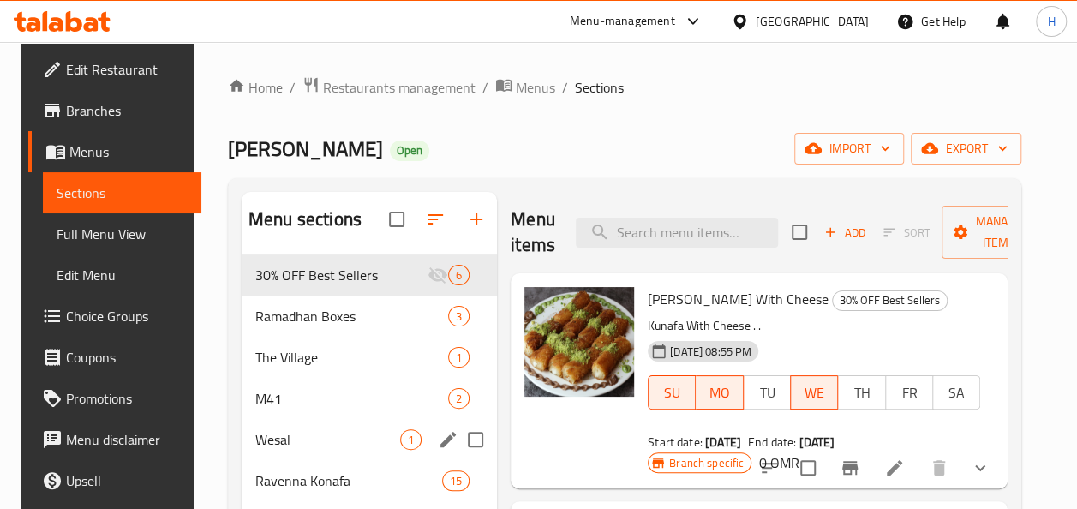
click at [261, 407] on span "M41" at bounding box center [351, 398] width 193 height 21
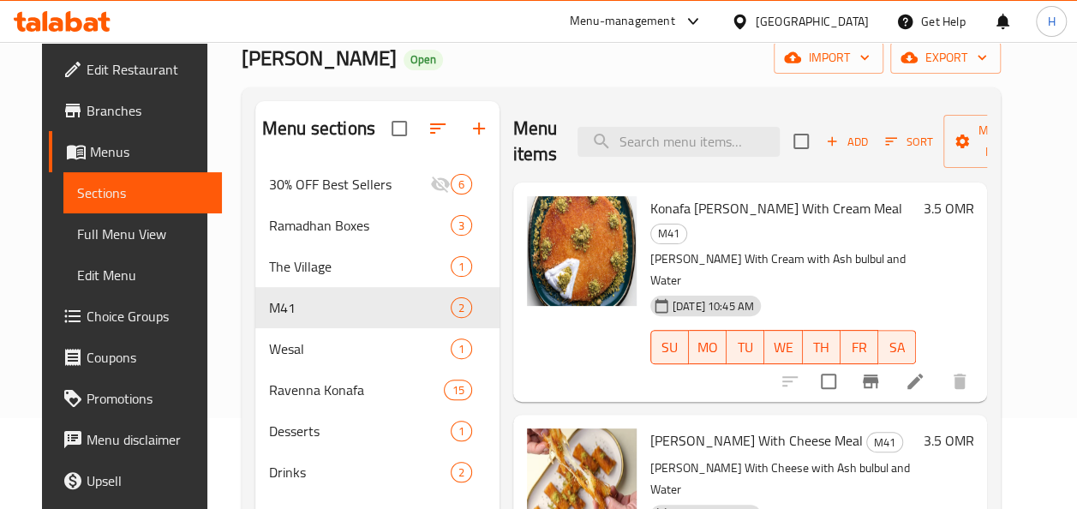
scroll to position [87, 0]
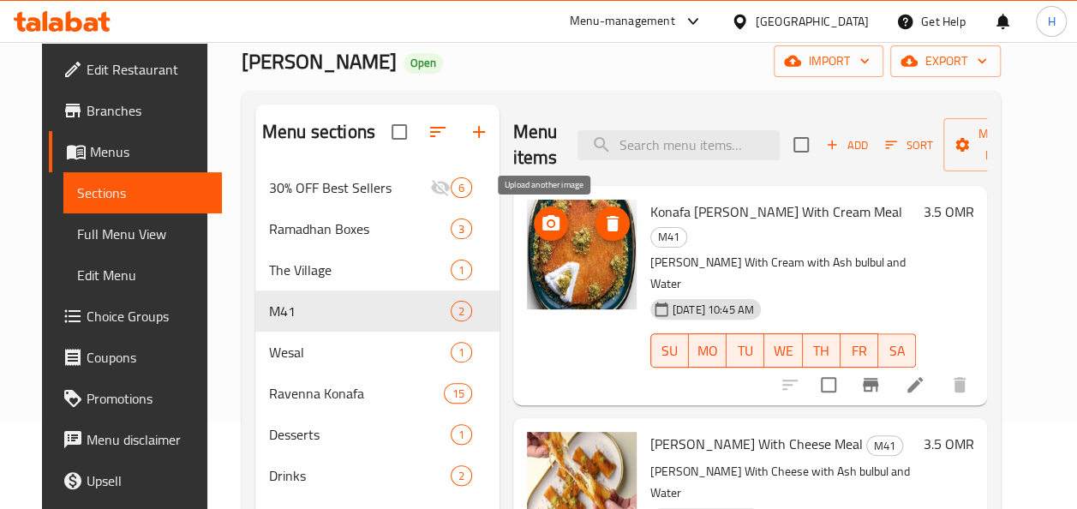
click at [545, 228] on icon "upload picture" at bounding box center [550, 222] width 17 height 15
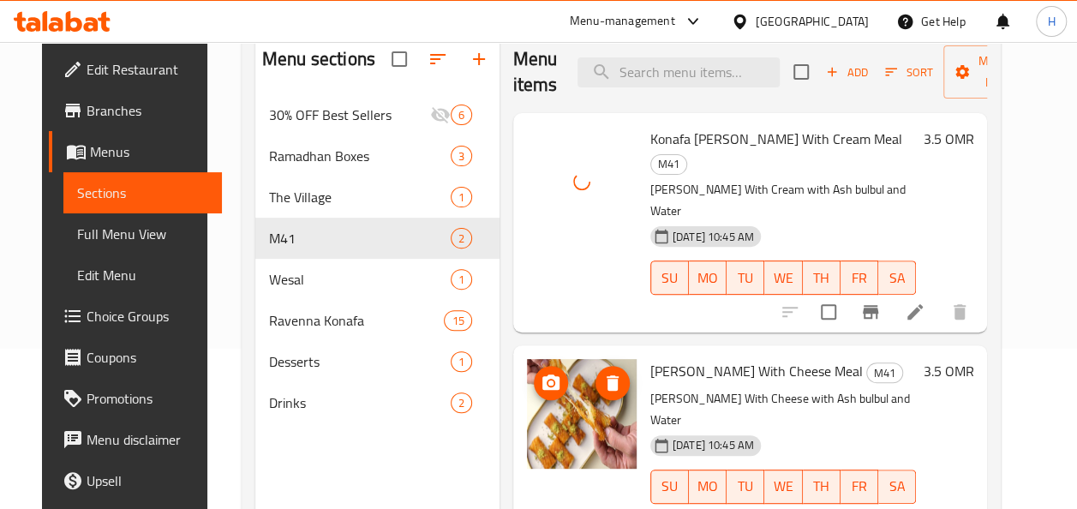
scroll to position [162, 0]
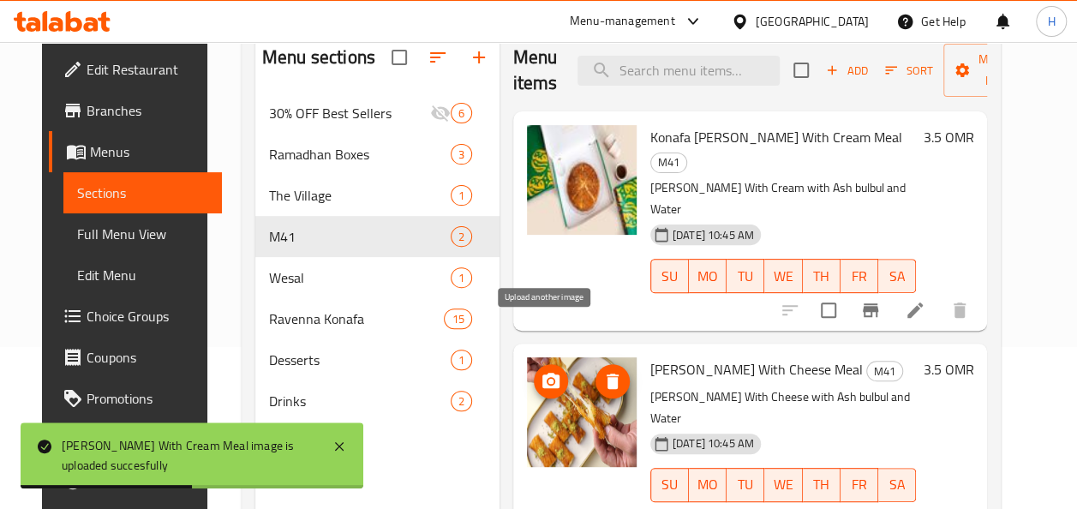
click at [541, 364] on button "upload picture" at bounding box center [551, 381] width 34 height 34
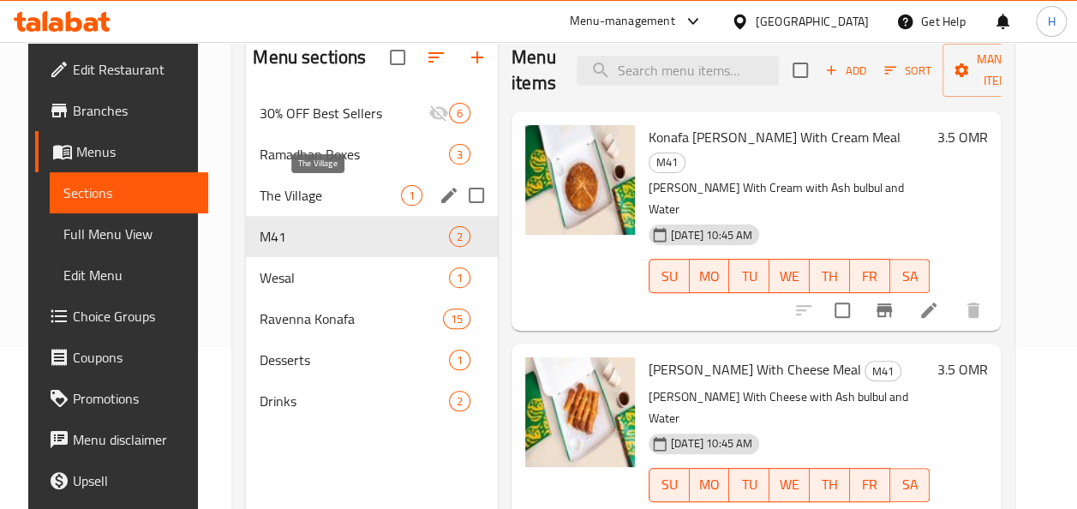
click at [308, 201] on span "The Village" at bounding box center [330, 195] width 141 height 21
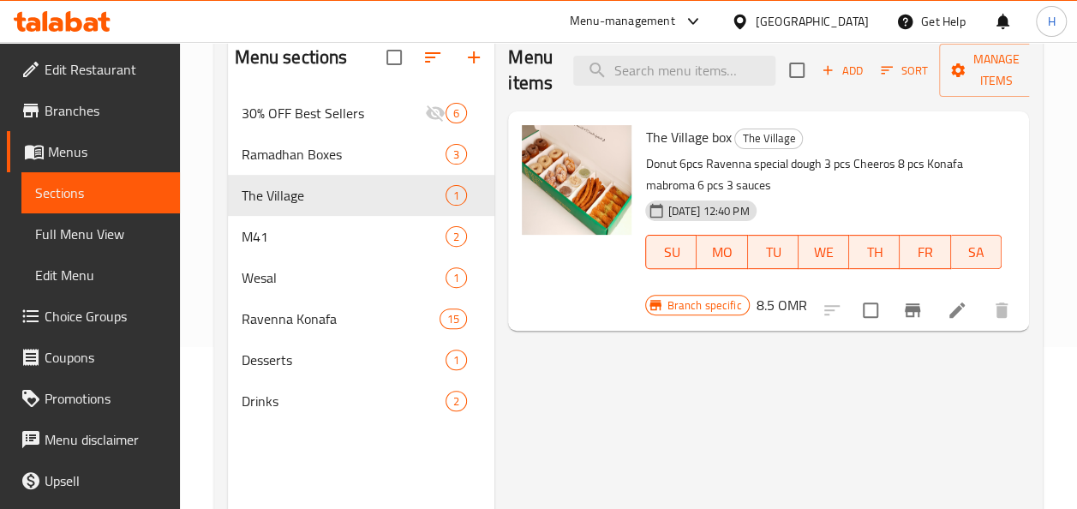
click at [97, 156] on span "Menus" at bounding box center [107, 151] width 118 height 21
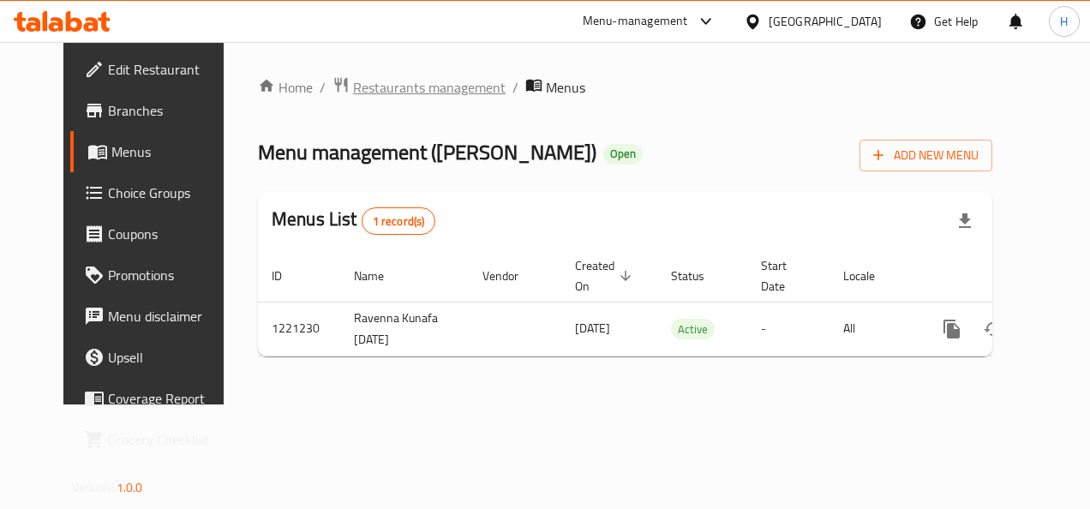
click at [353, 83] on span "Restaurants management" at bounding box center [429, 87] width 153 height 21
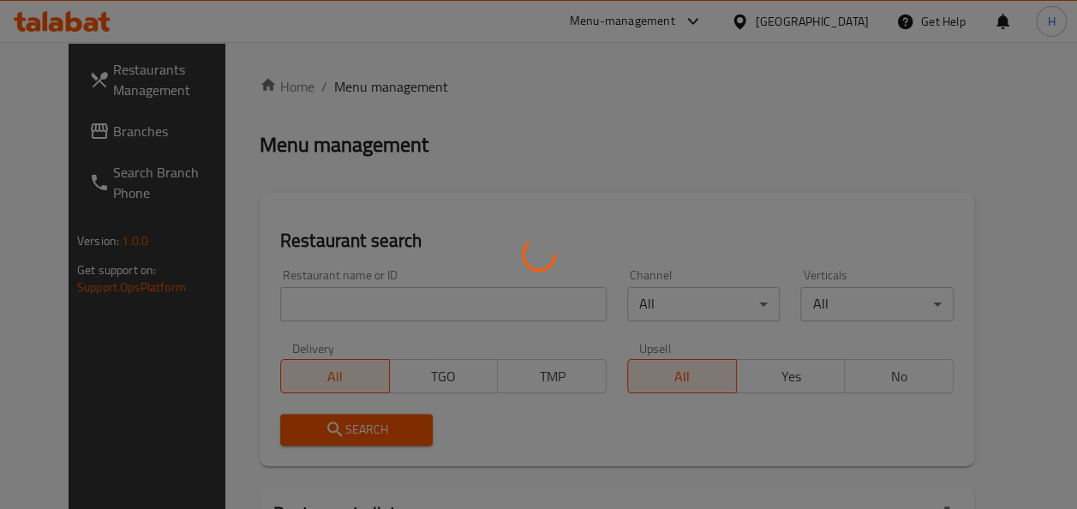
click at [410, 311] on div at bounding box center [538, 254] width 1077 height 509
